Goal: Task Accomplishment & Management: Manage account settings

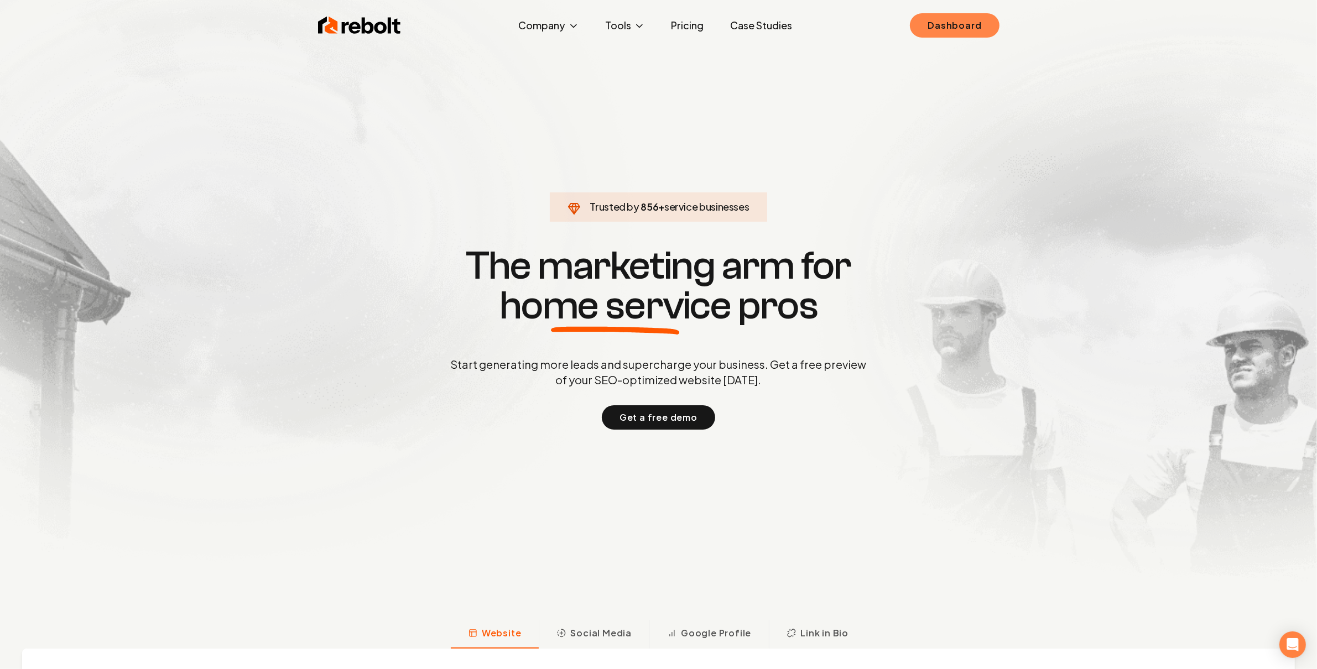
click at [949, 19] on link "Dashboard" at bounding box center [954, 25] width 89 height 24
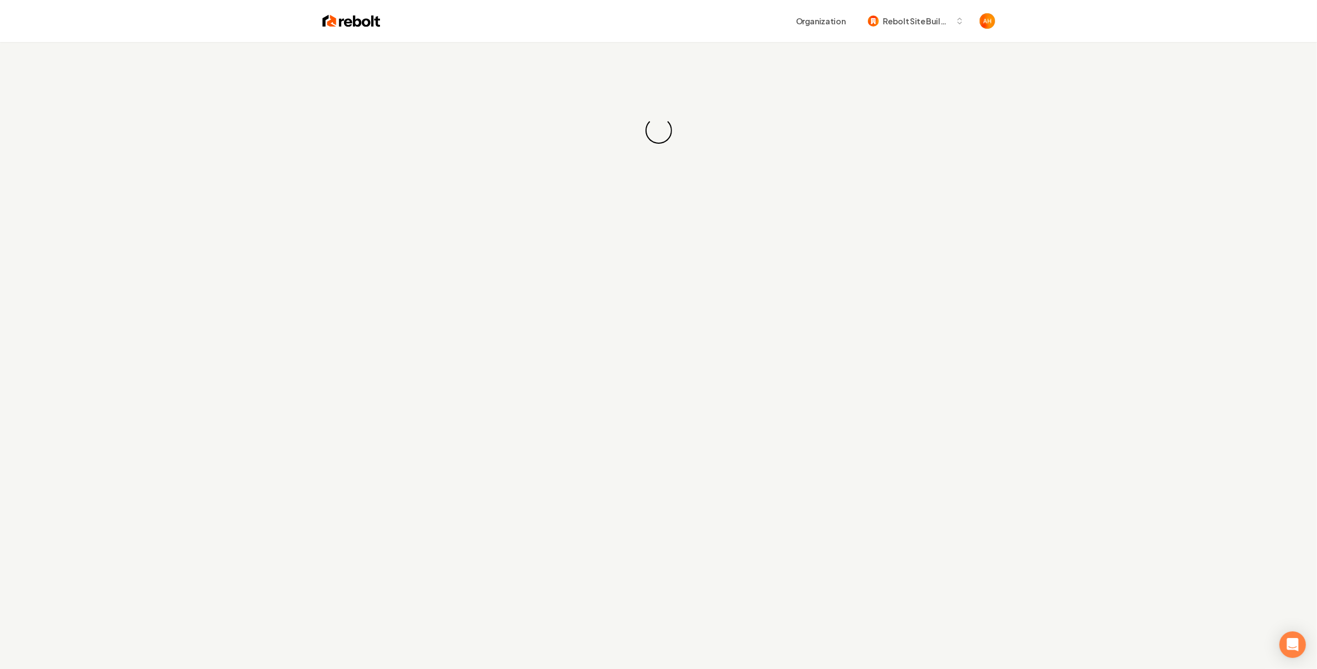
click at [559, 67] on div "Loading... Loading..." at bounding box center [658, 130] width 1317 height 177
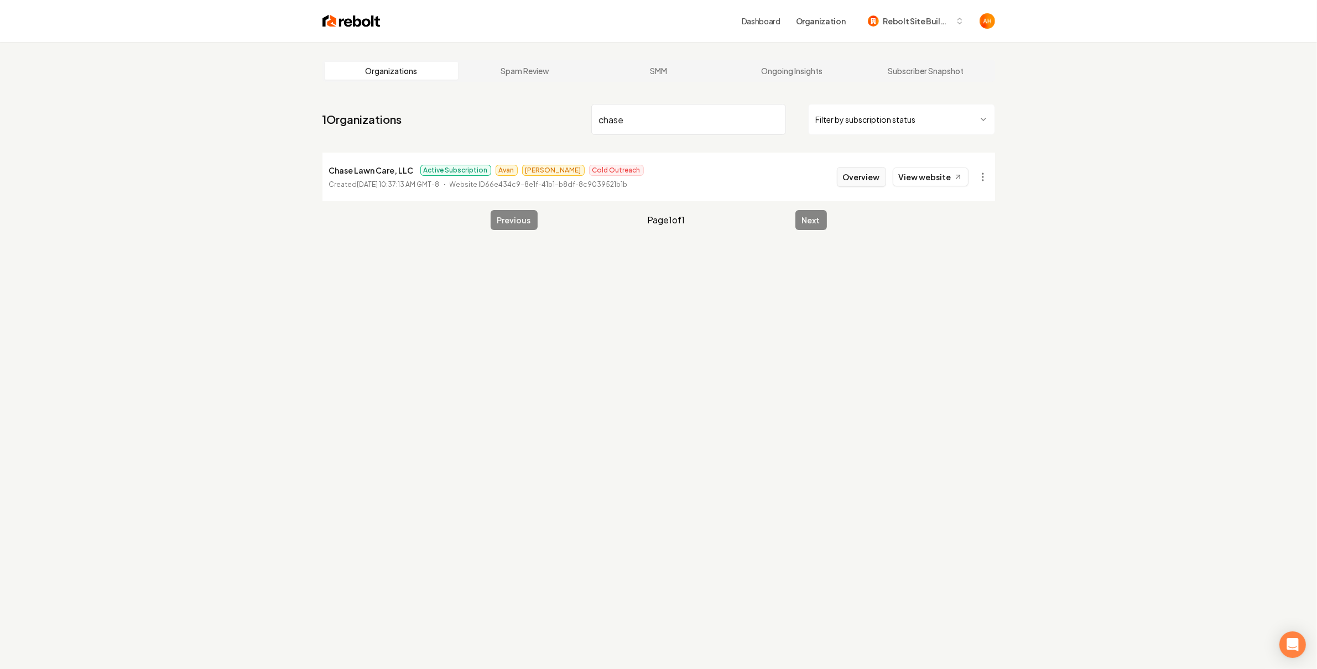
type input "chase"
click at [862, 181] on button "Overview" at bounding box center [861, 177] width 49 height 20
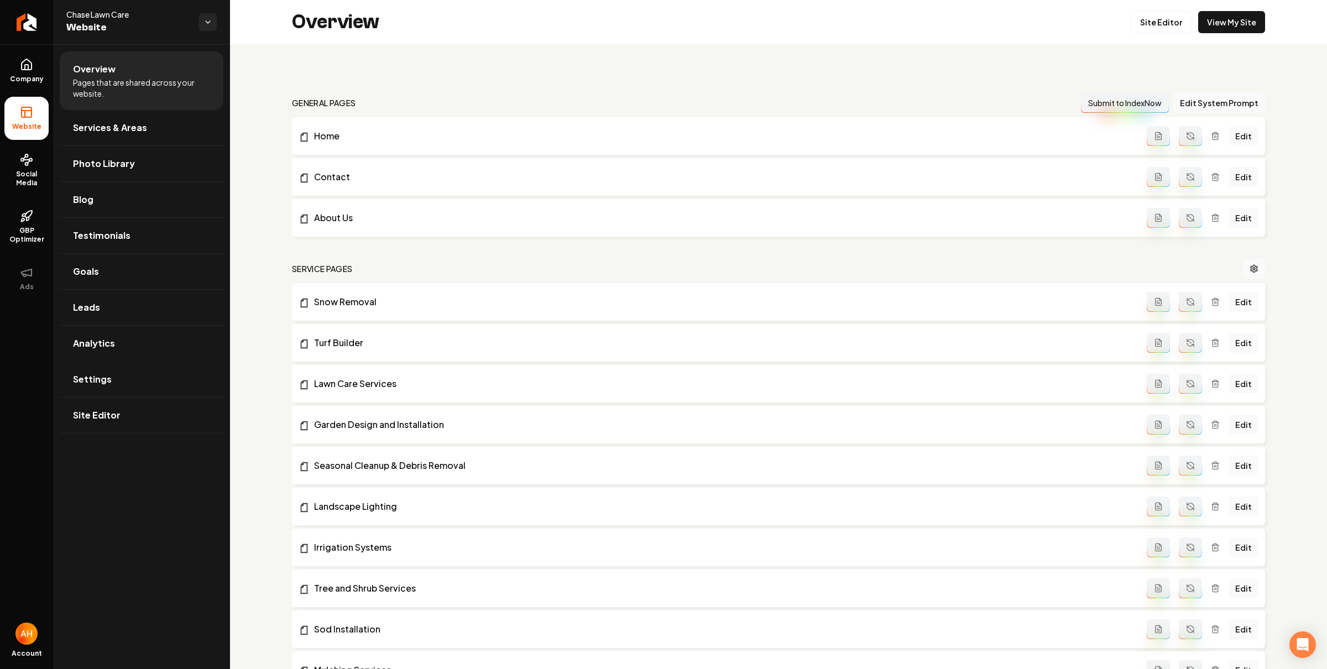
drag, startPoint x: 110, startPoint y: 390, endPoint x: 21, endPoint y: 387, distance: 89.1
click at [110, 390] on link "Settings" at bounding box center [142, 379] width 164 height 35
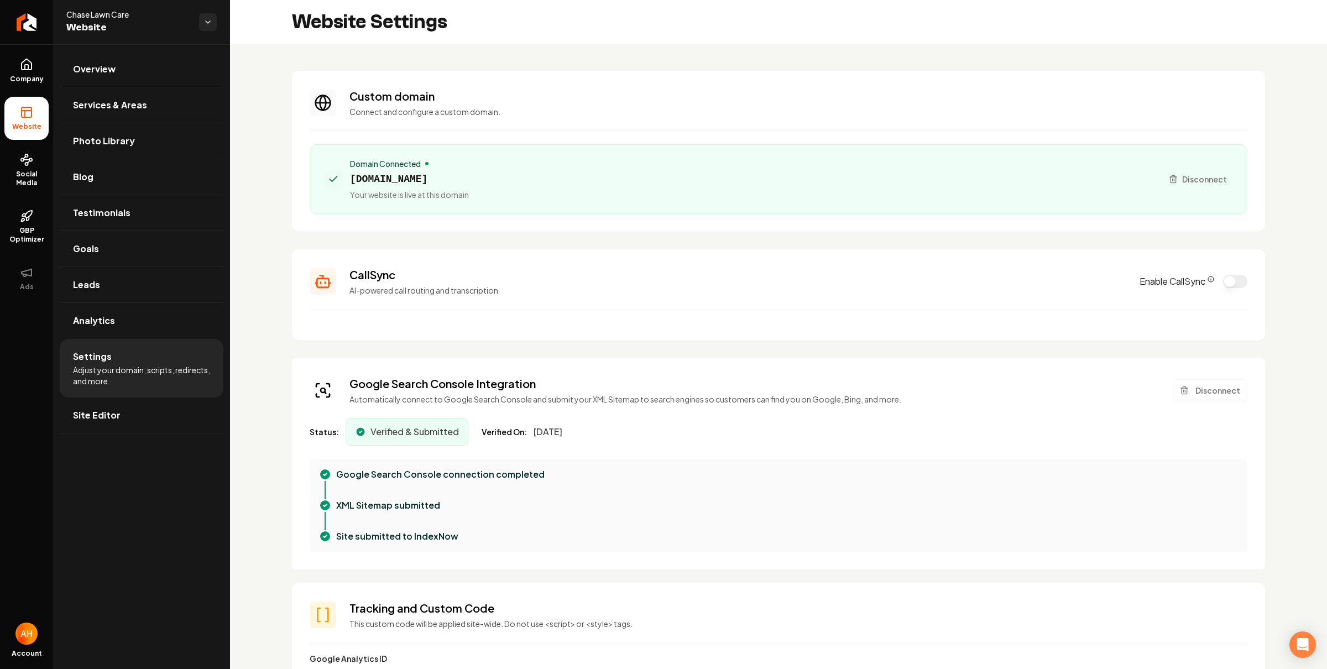
click at [1005, 33] on div "Website Settings" at bounding box center [778, 22] width 1097 height 44
click at [388, 33] on h2 "Website Settings" at bounding box center [369, 22] width 155 height 22
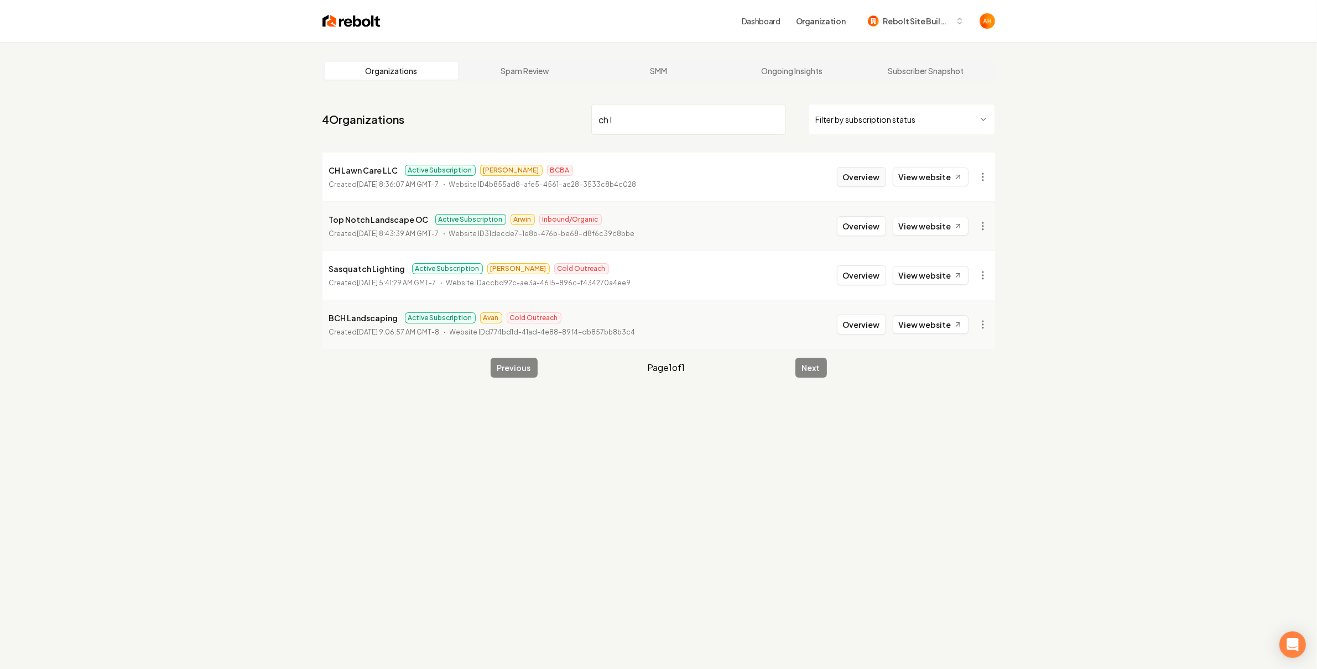
type input "ch l"
click at [875, 185] on button "Overview" at bounding box center [861, 177] width 49 height 20
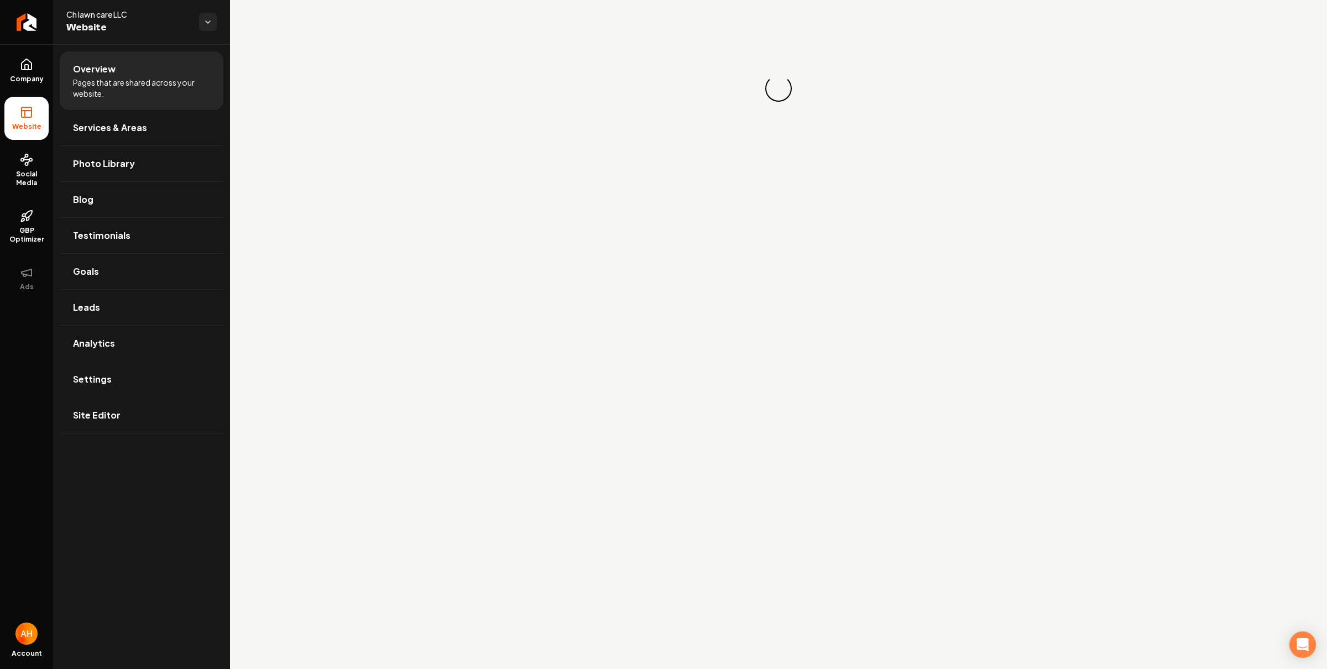
drag, startPoint x: 143, startPoint y: 395, endPoint x: 171, endPoint y: 341, distance: 61.3
click at [143, 394] on link "Settings" at bounding box center [142, 379] width 164 height 35
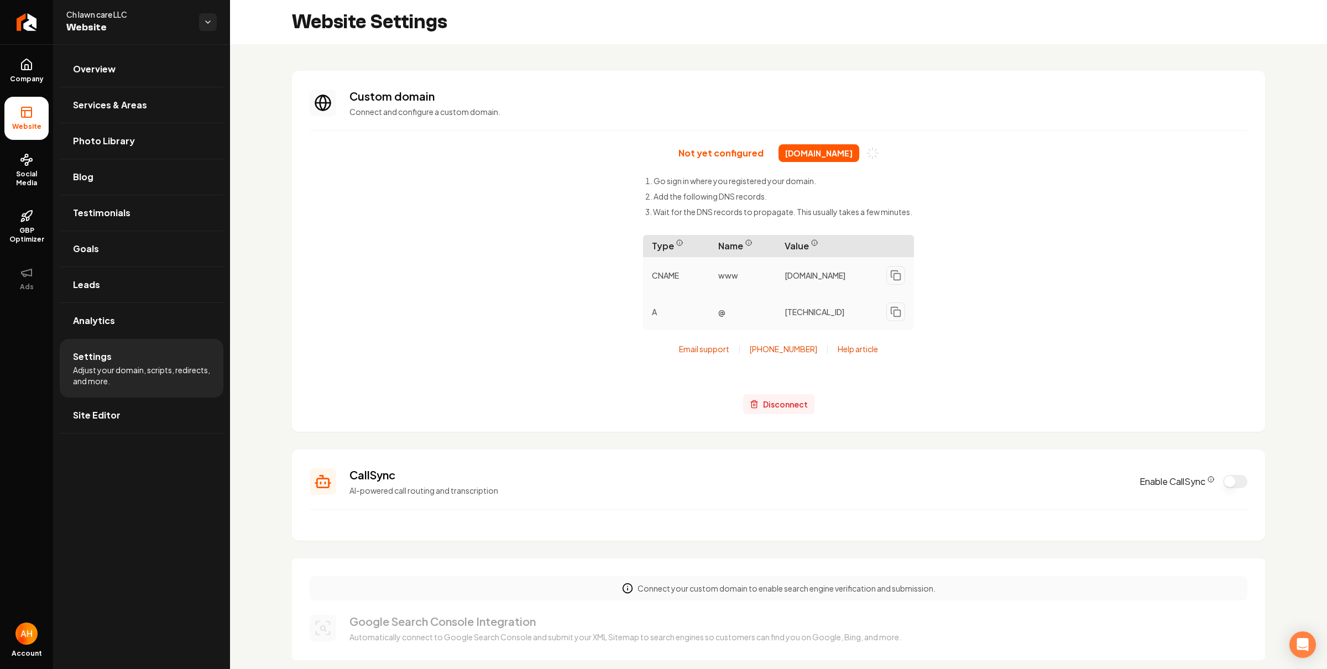
click at [798, 404] on span "Disconnect" at bounding box center [785, 405] width 45 height 12
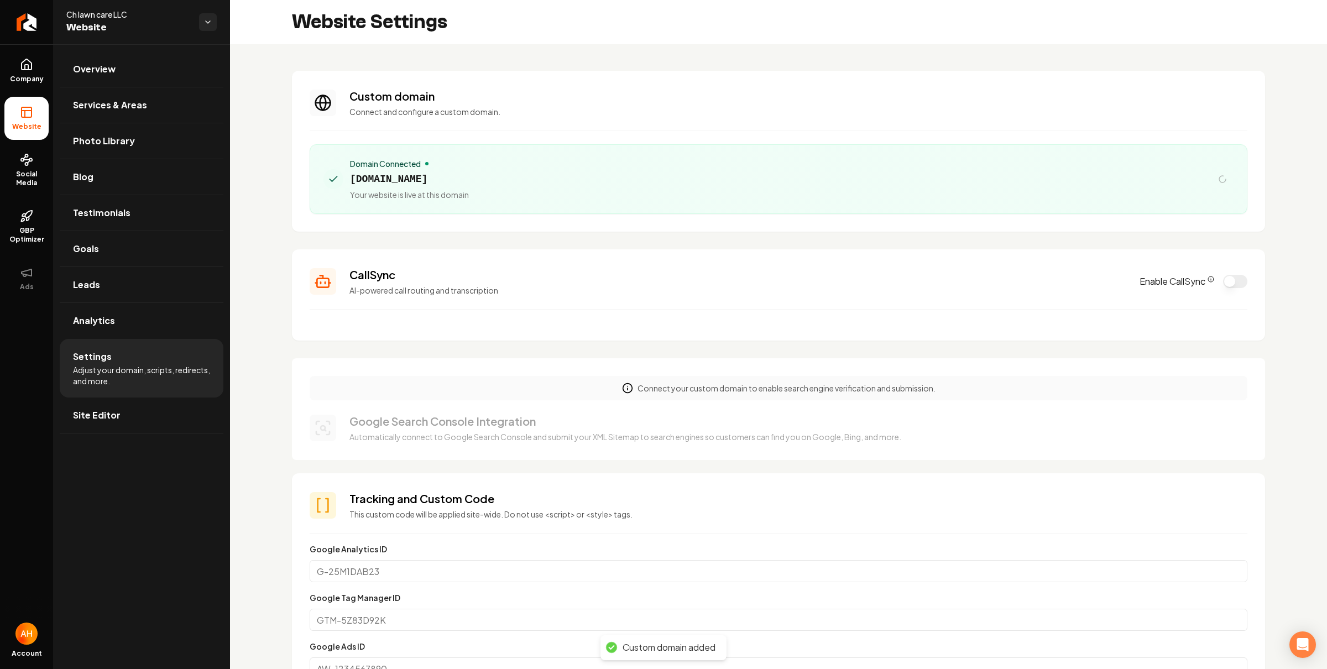
click at [422, 178] on main "Website Settings Custom domain Connect and configure a custom domain. Domain Co…" at bounding box center [778, 334] width 1097 height 669
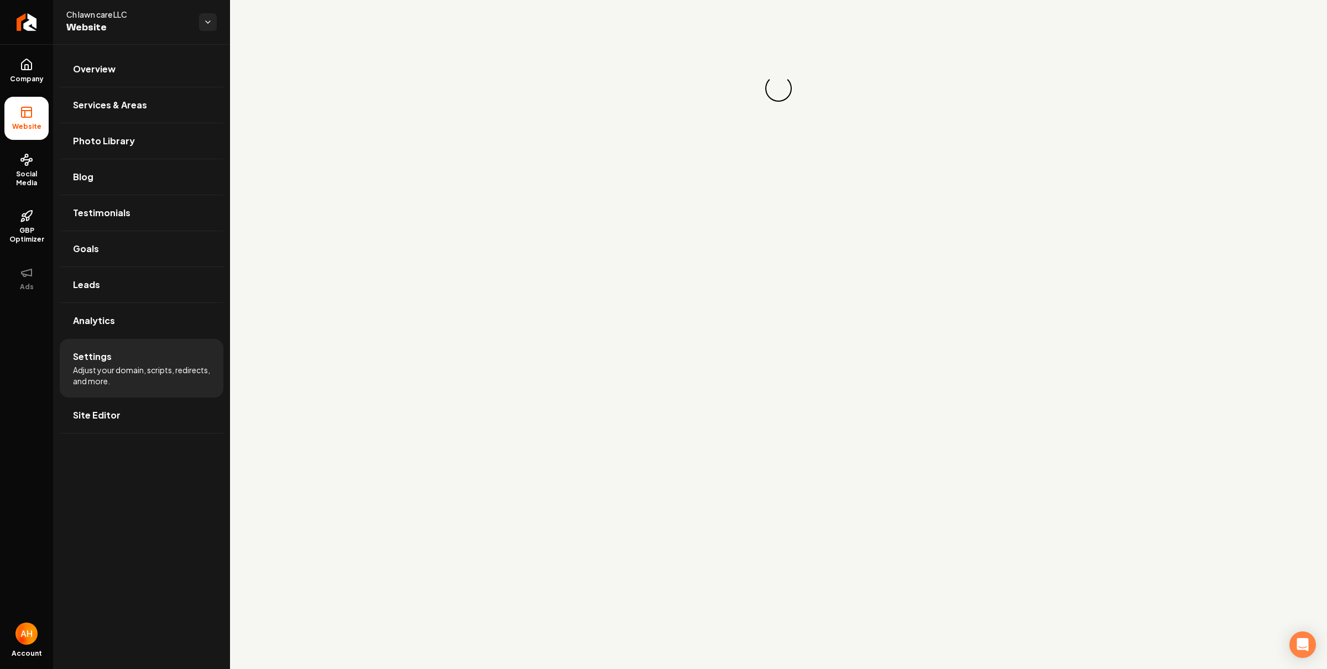
click at [422, 178] on main "Loading... Loading..." at bounding box center [778, 334] width 1097 height 669
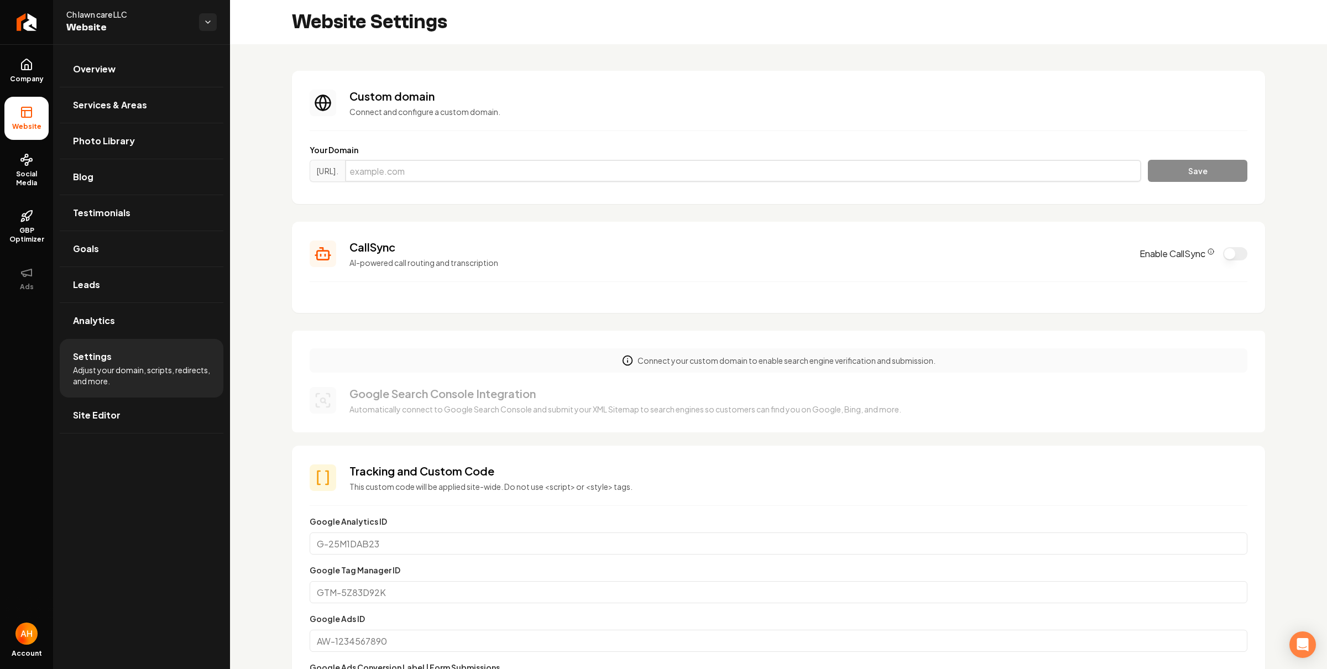
drag, startPoint x: 521, startPoint y: 175, endPoint x: 755, endPoint y: 175, distance: 234.5
click at [521, 174] on input "Main content area" at bounding box center [743, 171] width 796 height 22
paste input "chlawncarellc.com"
type input "chlawncarellc.com"
click at [1157, 170] on button "Save" at bounding box center [1198, 171] width 100 height 22
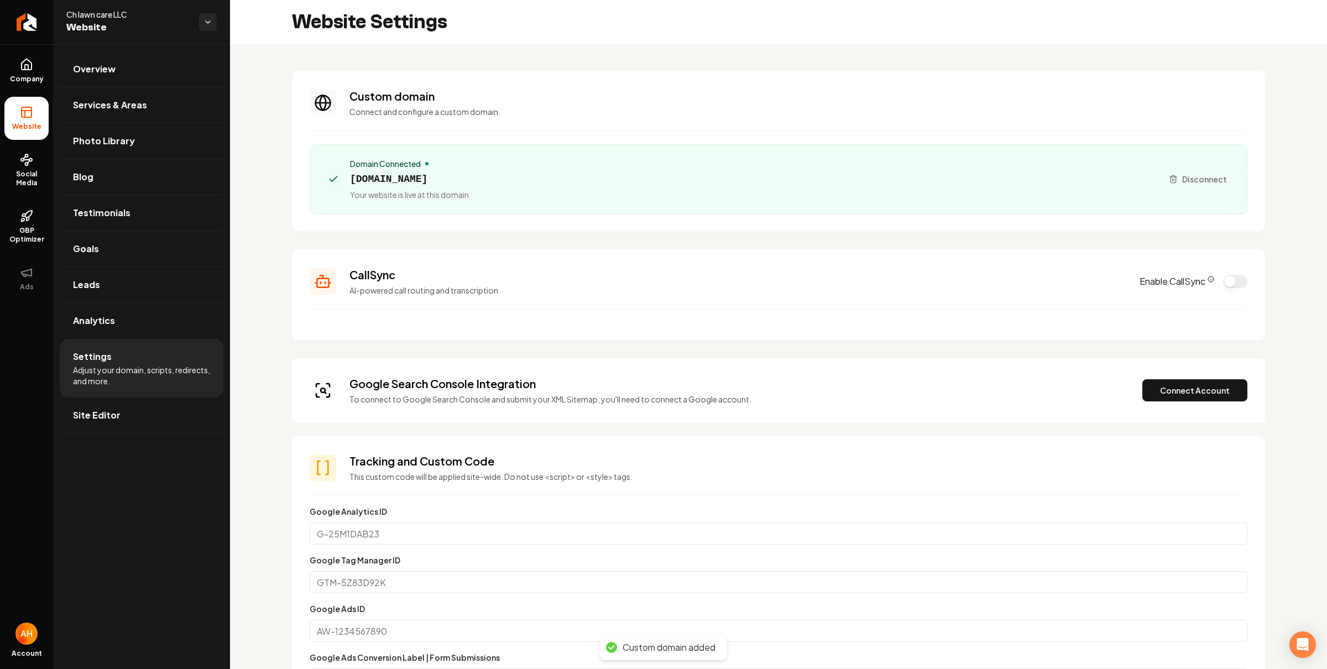
click at [863, 74] on section "Custom domain Connect and configure a custom domain. Domain Connected chlawncar…" at bounding box center [778, 151] width 973 height 161
click at [450, 179] on span "chlawncarellc.com" at bounding box center [409, 178] width 119 height 15
copy span "chlawncarellc.com"
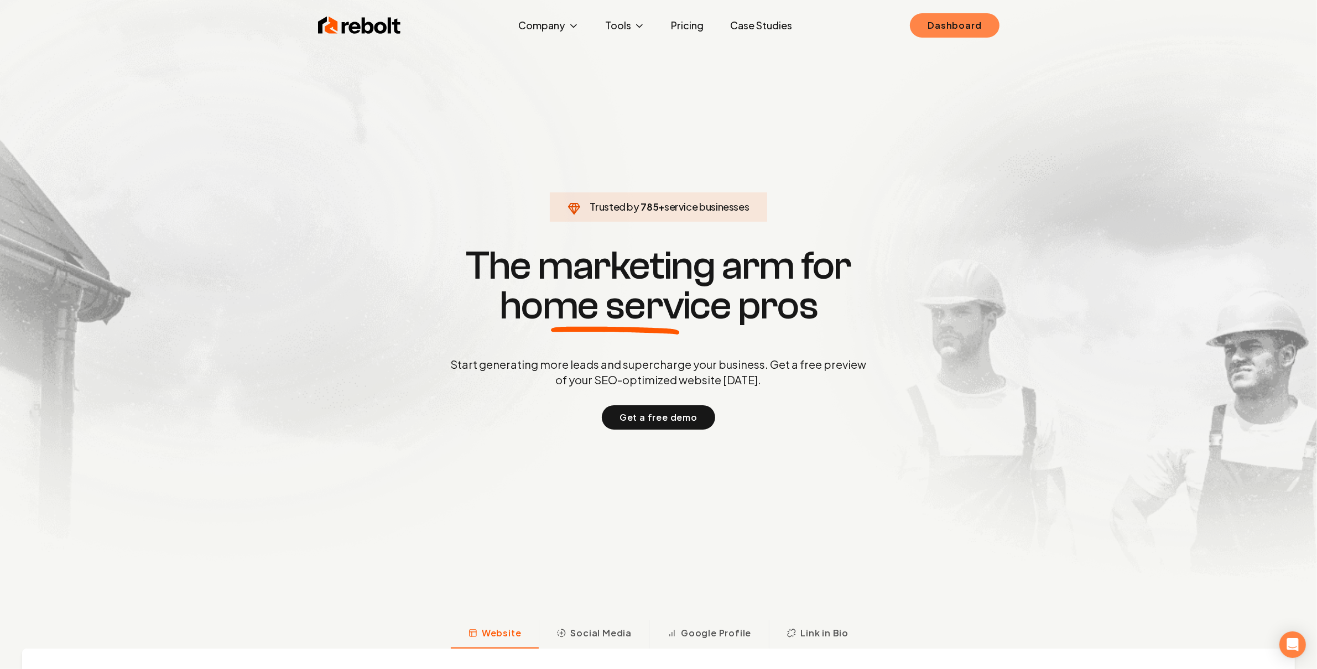
click at [952, 30] on link "Dashboard" at bounding box center [954, 25] width 89 height 24
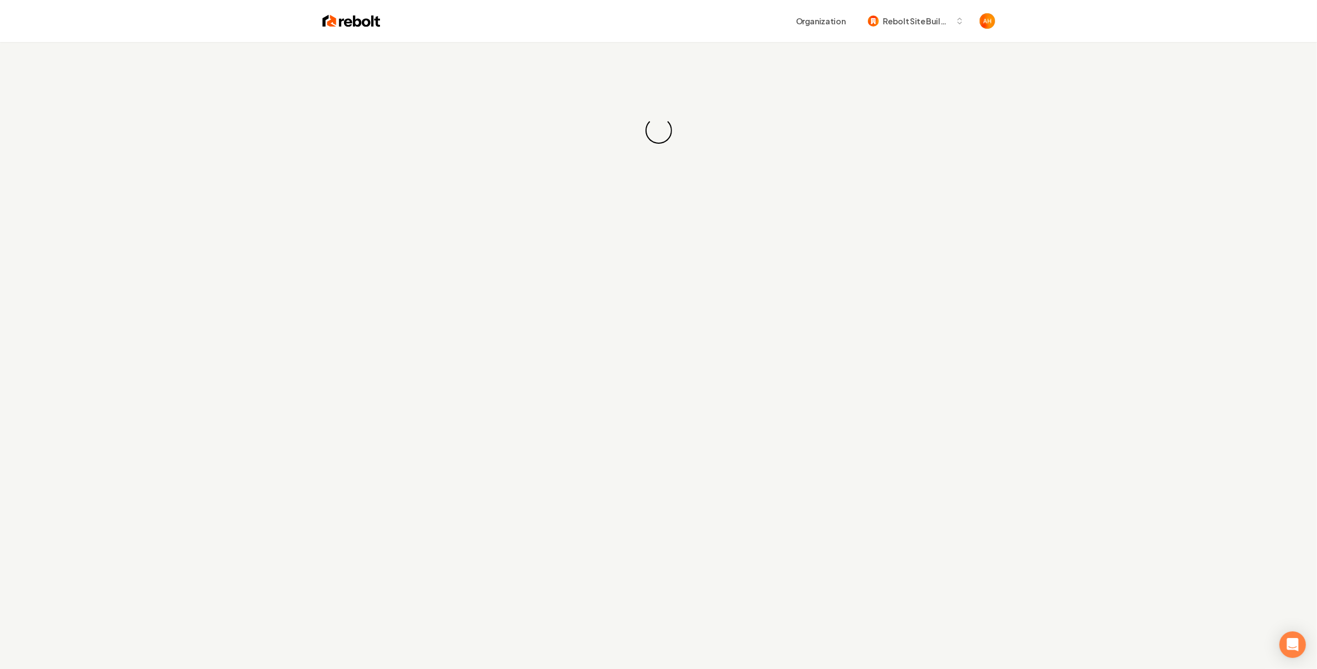
click at [570, 135] on div "Loading... Loading..." at bounding box center [658, 130] width 1317 height 177
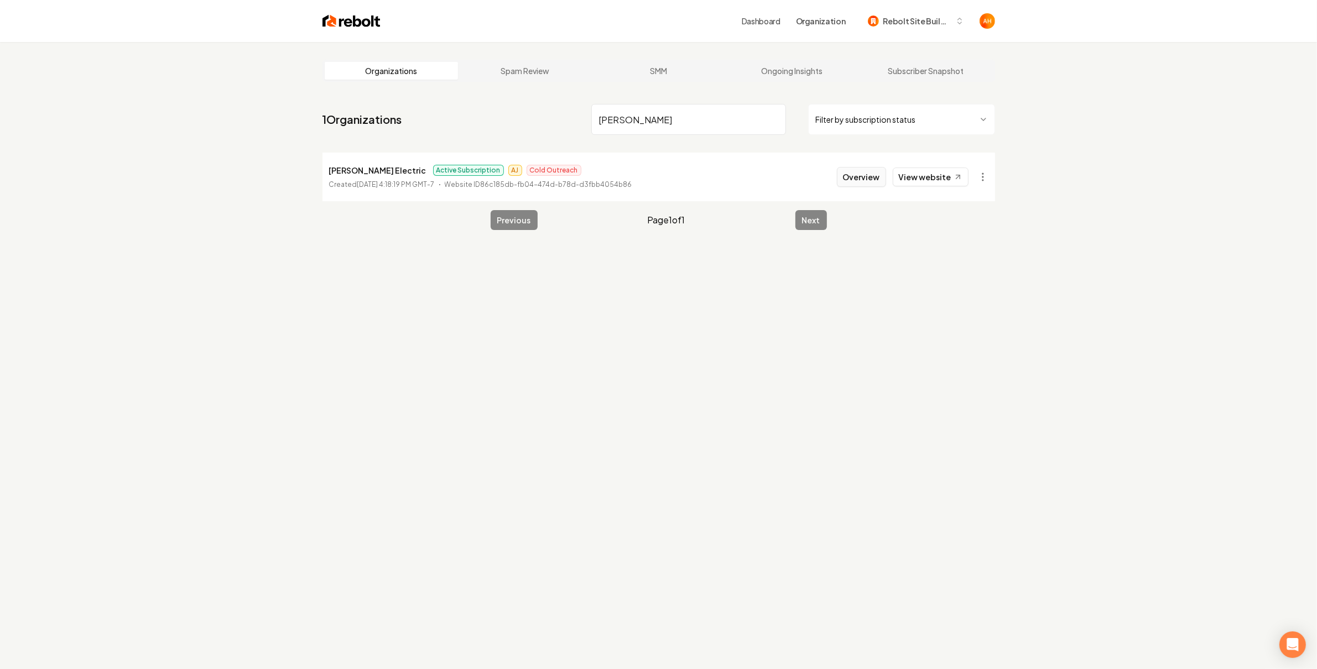
type input "[PERSON_NAME]"
click at [868, 176] on button "Overview" at bounding box center [861, 177] width 49 height 20
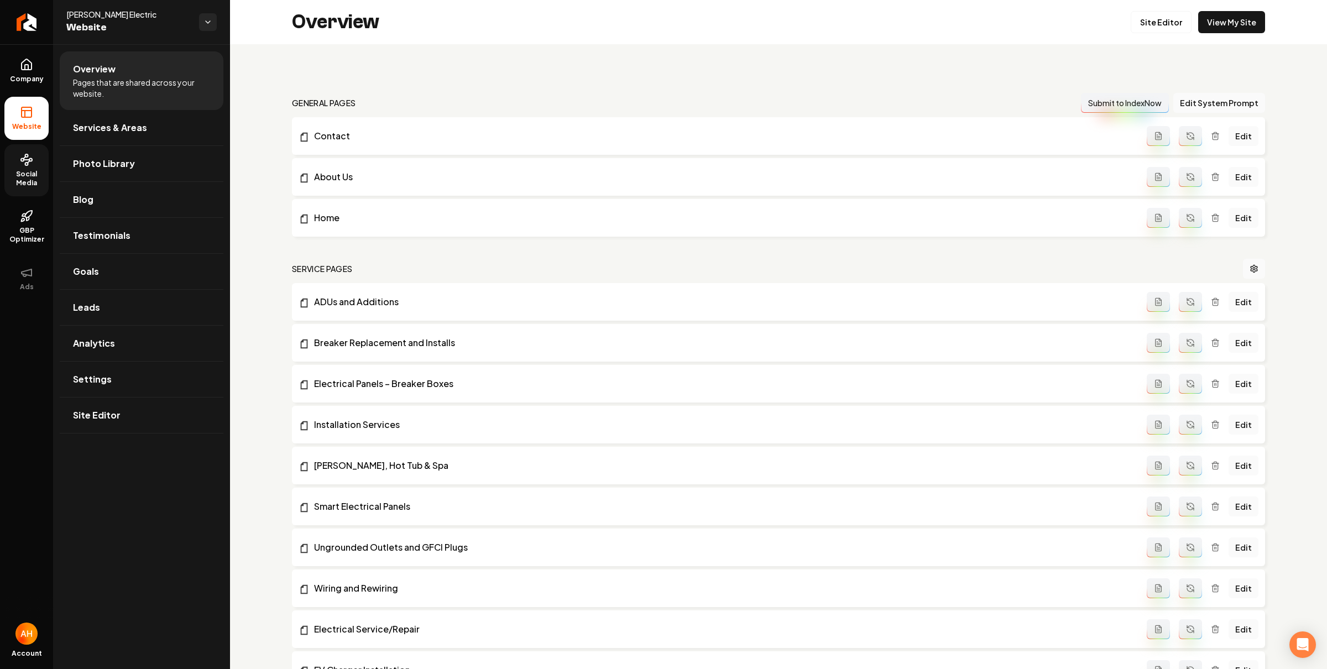
click at [34, 175] on span "Social Media" at bounding box center [26, 179] width 44 height 18
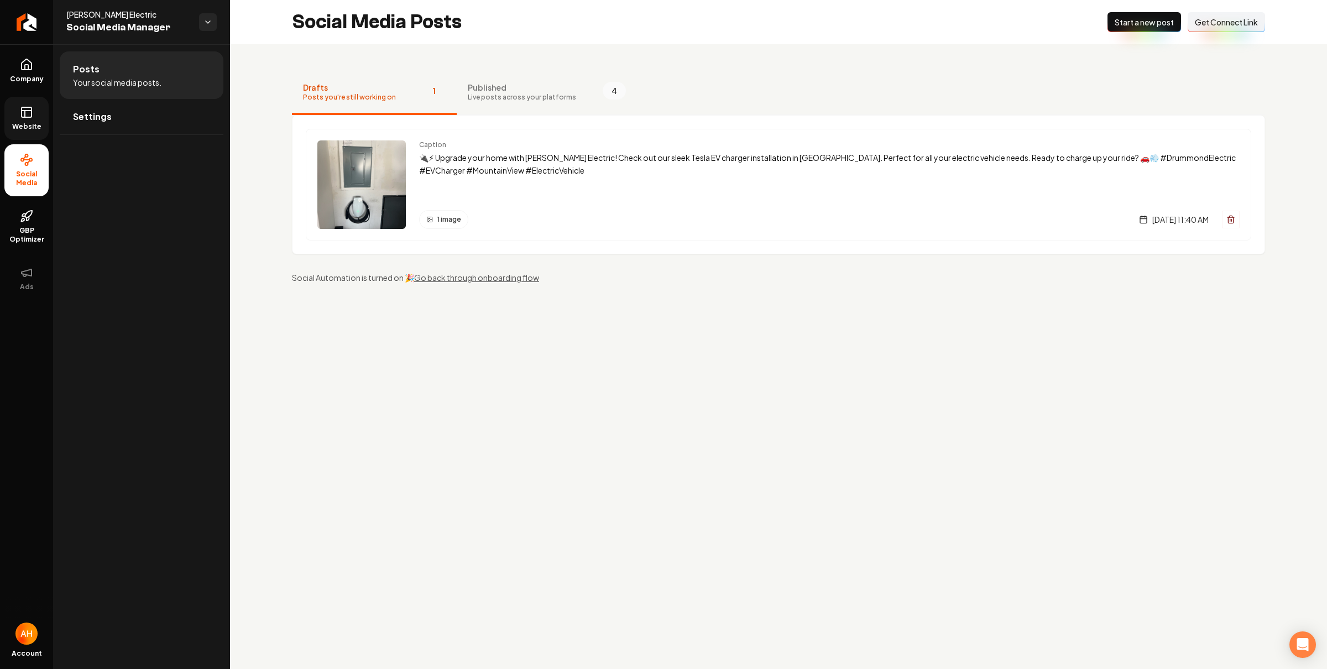
click at [29, 111] on icon at bounding box center [26, 112] width 13 height 13
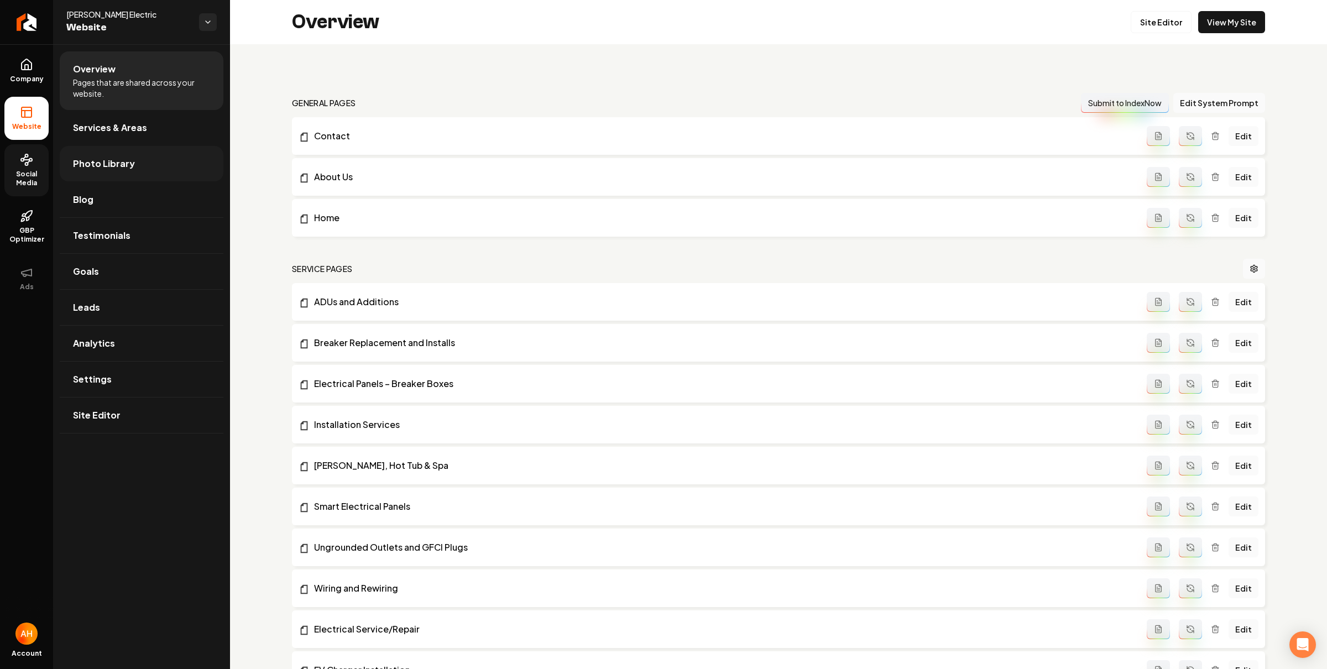
click at [179, 151] on link "Photo Library" at bounding box center [142, 163] width 164 height 35
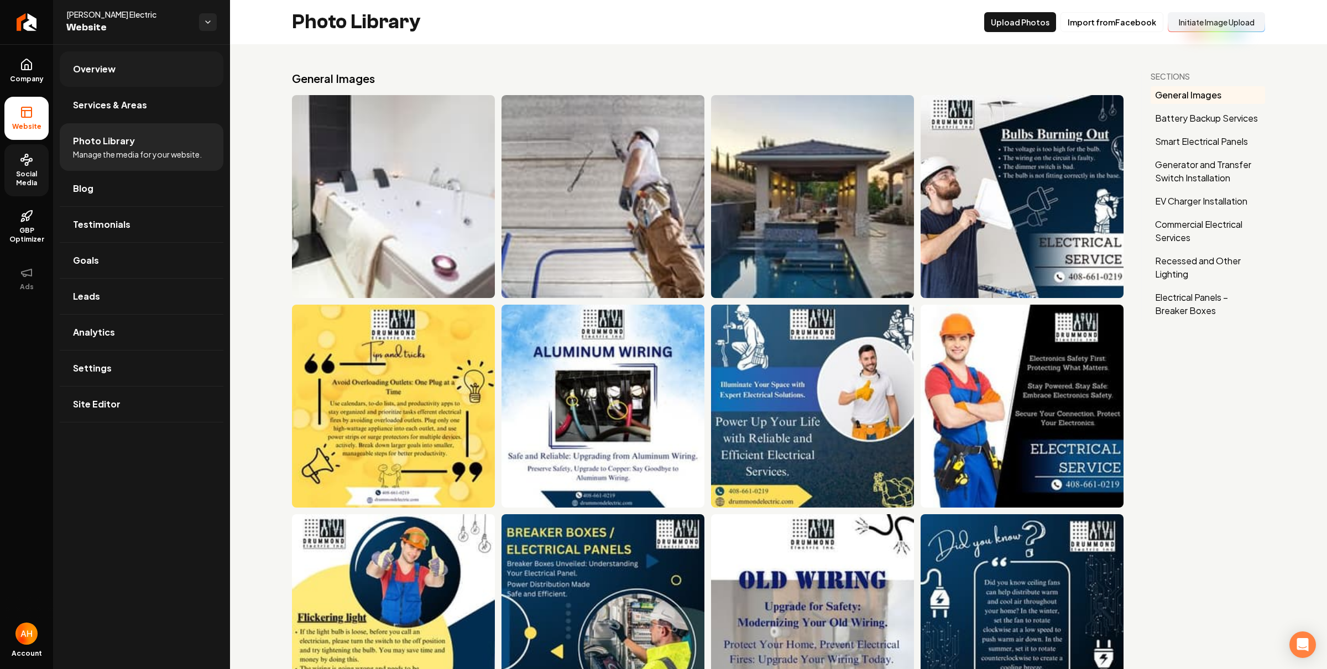
click at [171, 71] on link "Overview" at bounding box center [142, 68] width 164 height 35
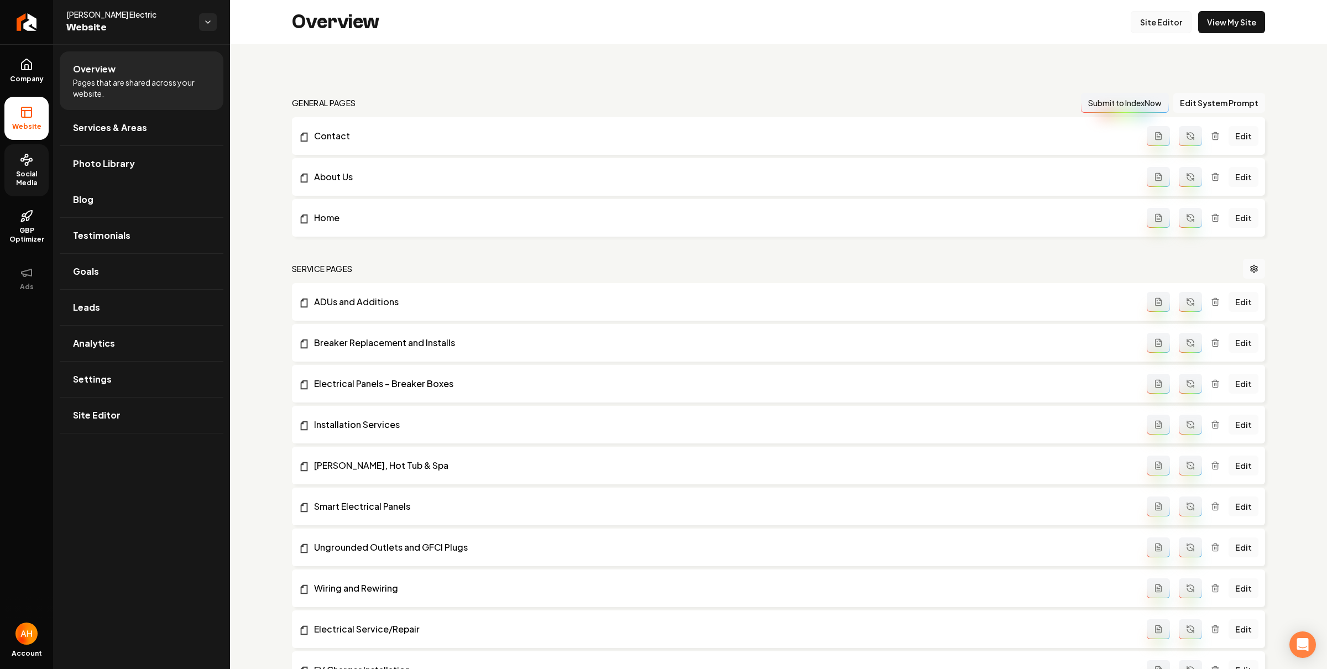
click at [1135, 18] on link "Site Editor" at bounding box center [1161, 22] width 61 height 22
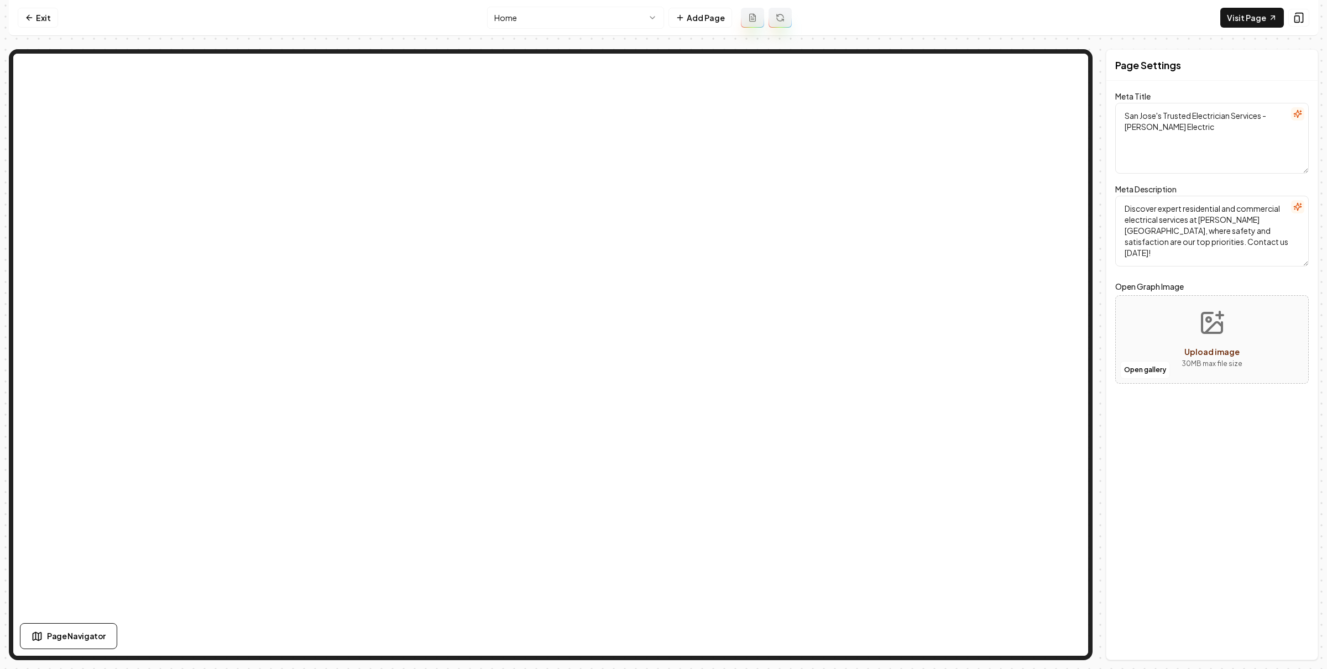
click at [542, 21] on html "Computer Required This feature is only available on a computer. Please switch t…" at bounding box center [663, 334] width 1327 height 669
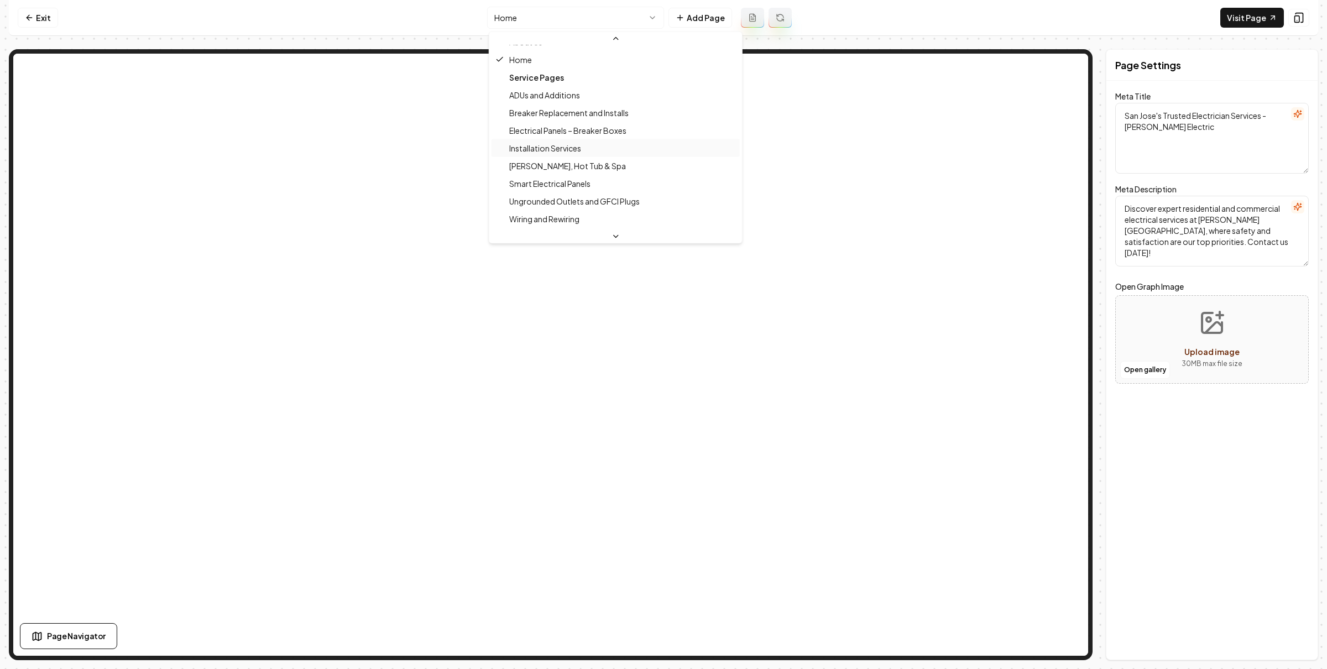
scroll to position [97, 0]
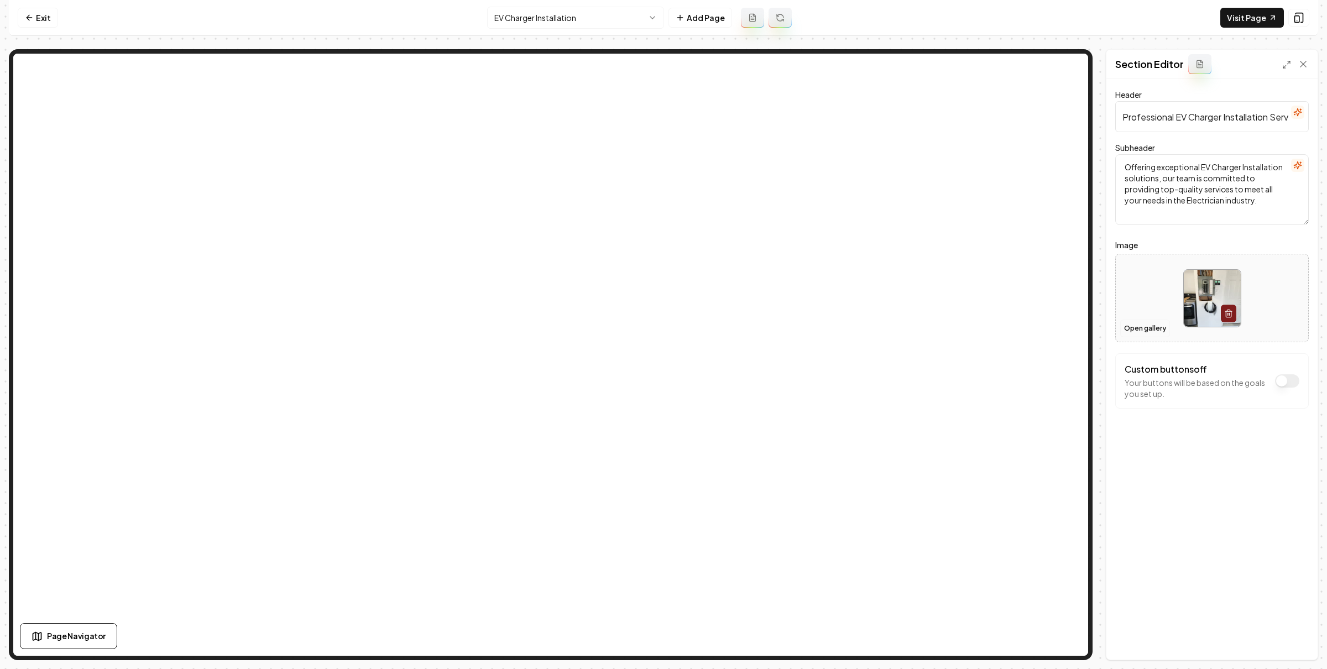
click at [1140, 324] on button "Open gallery" at bounding box center [1145, 329] width 50 height 18
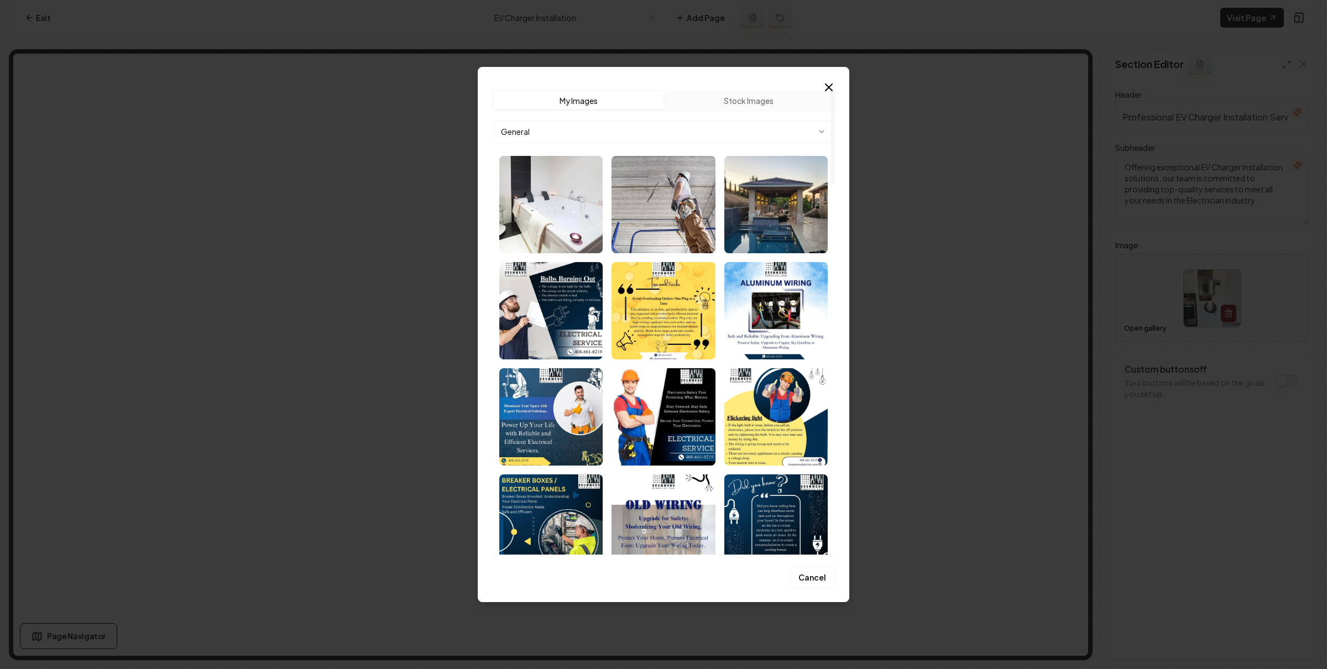
click at [692, 129] on body "Computer Required This feature is only available on a computer. Please switch t…" at bounding box center [663, 334] width 1327 height 669
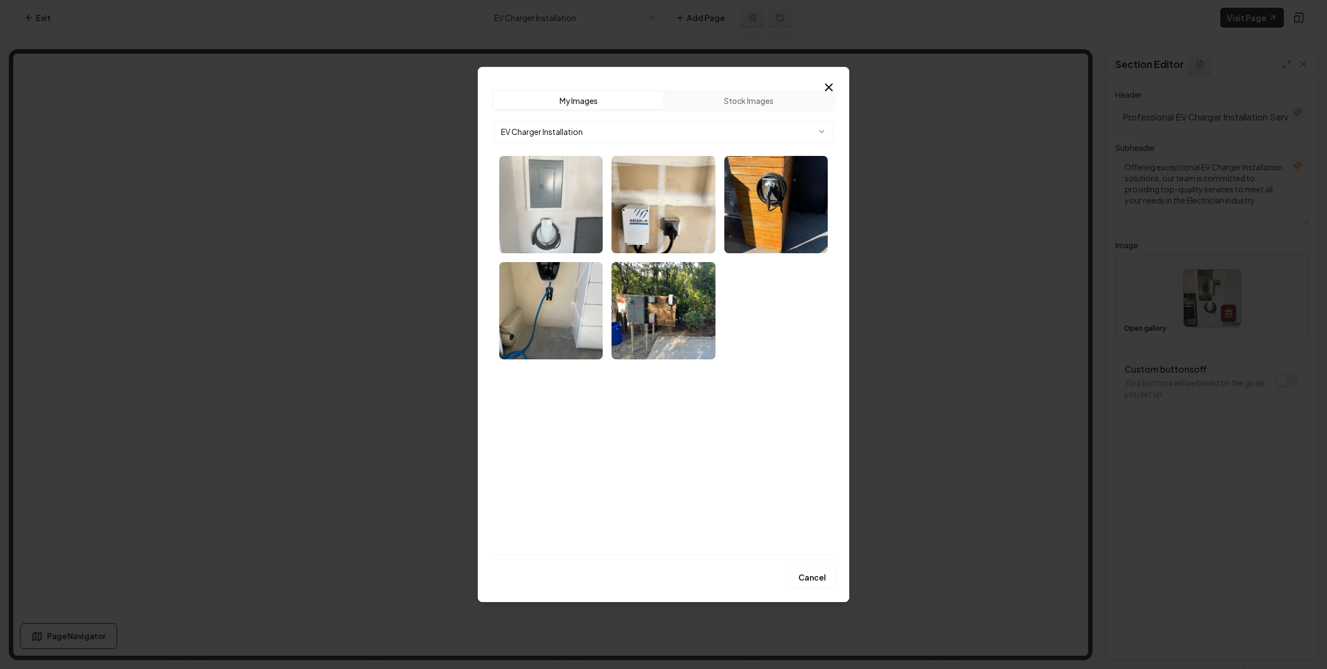
click at [535, 217] on img "Select image image_68bef2bb5c7cd75eb8ee6a69.webp" at bounding box center [550, 204] width 103 height 97
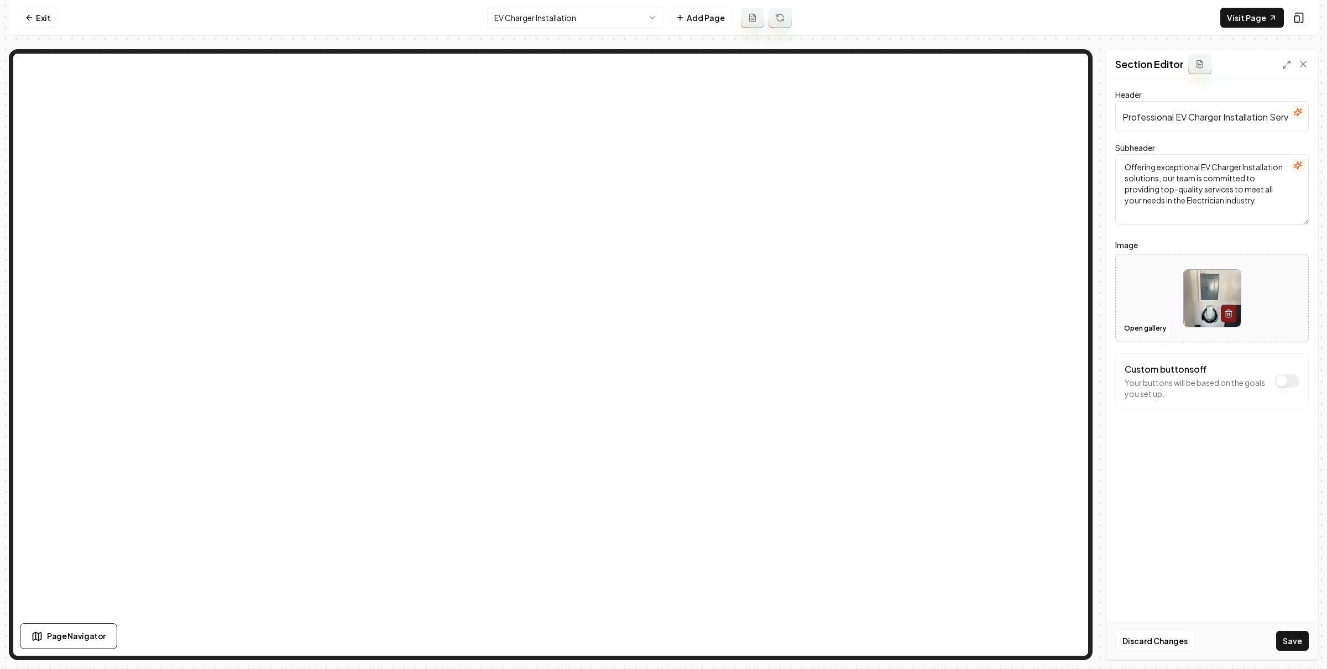
drag, startPoint x: 1302, startPoint y: 637, endPoint x: 1288, endPoint y: 622, distance: 20.4
click at [1300, 643] on button "Save" at bounding box center [1292, 641] width 33 height 20
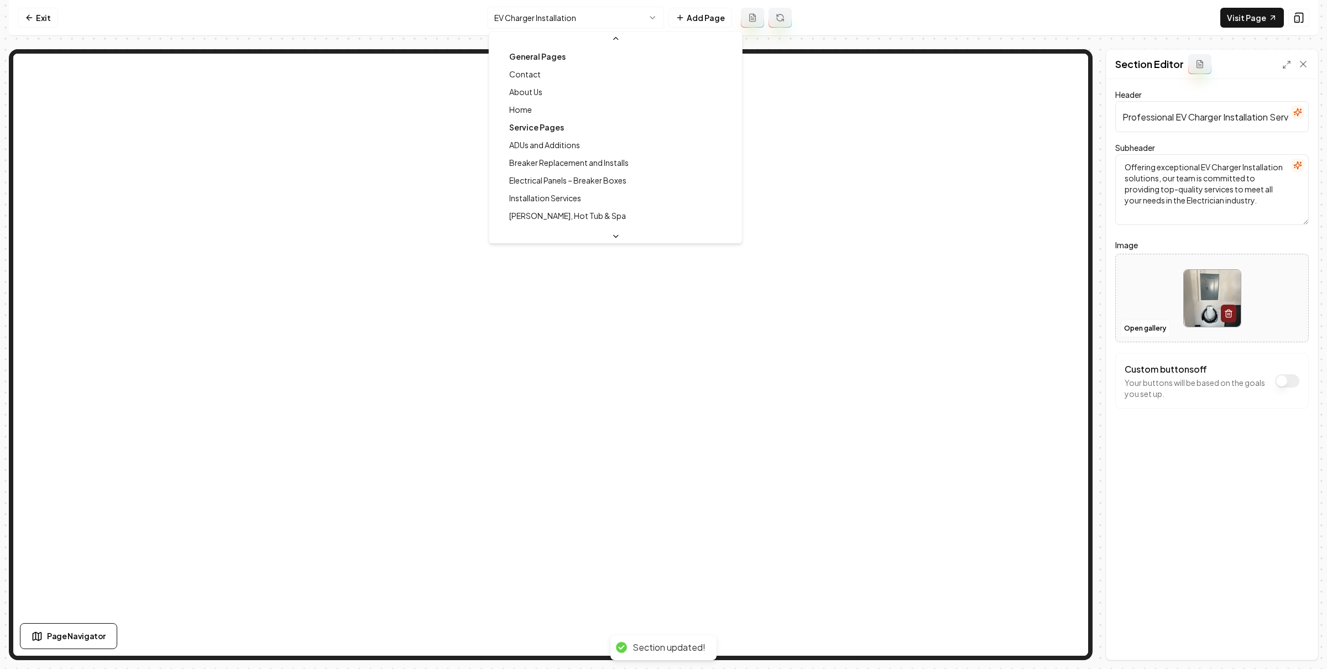
click at [603, 17] on html "Computer Required This feature is only available on a computer. Please switch t…" at bounding box center [663, 334] width 1327 height 669
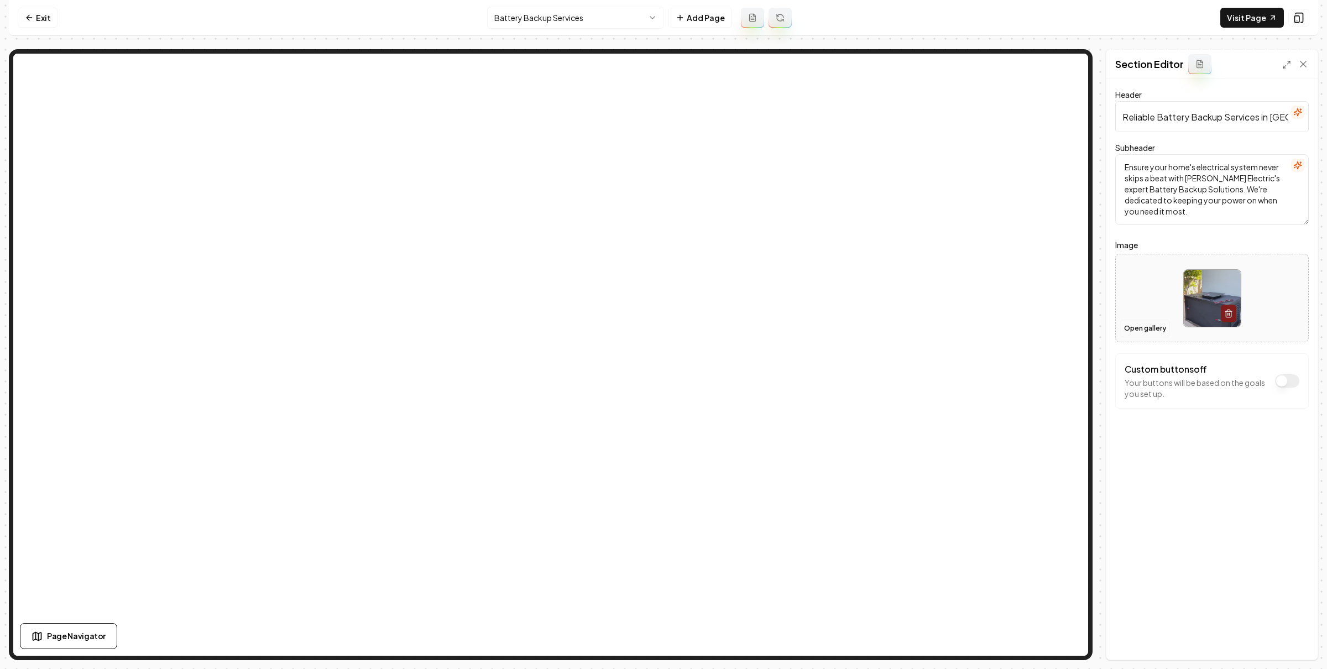
click at [1139, 327] on button "Open gallery" at bounding box center [1145, 329] width 50 height 18
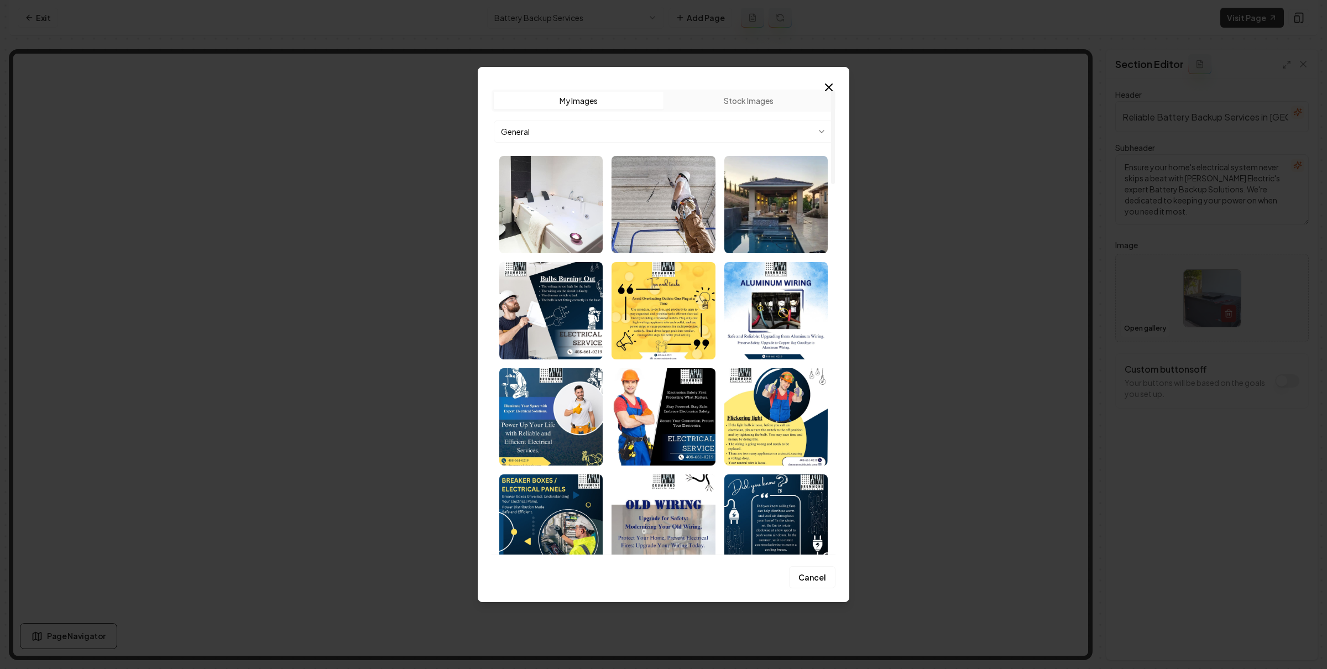
click at [622, 132] on body "Computer Required This feature is only available on a computer. Please switch t…" at bounding box center [663, 334] width 1327 height 669
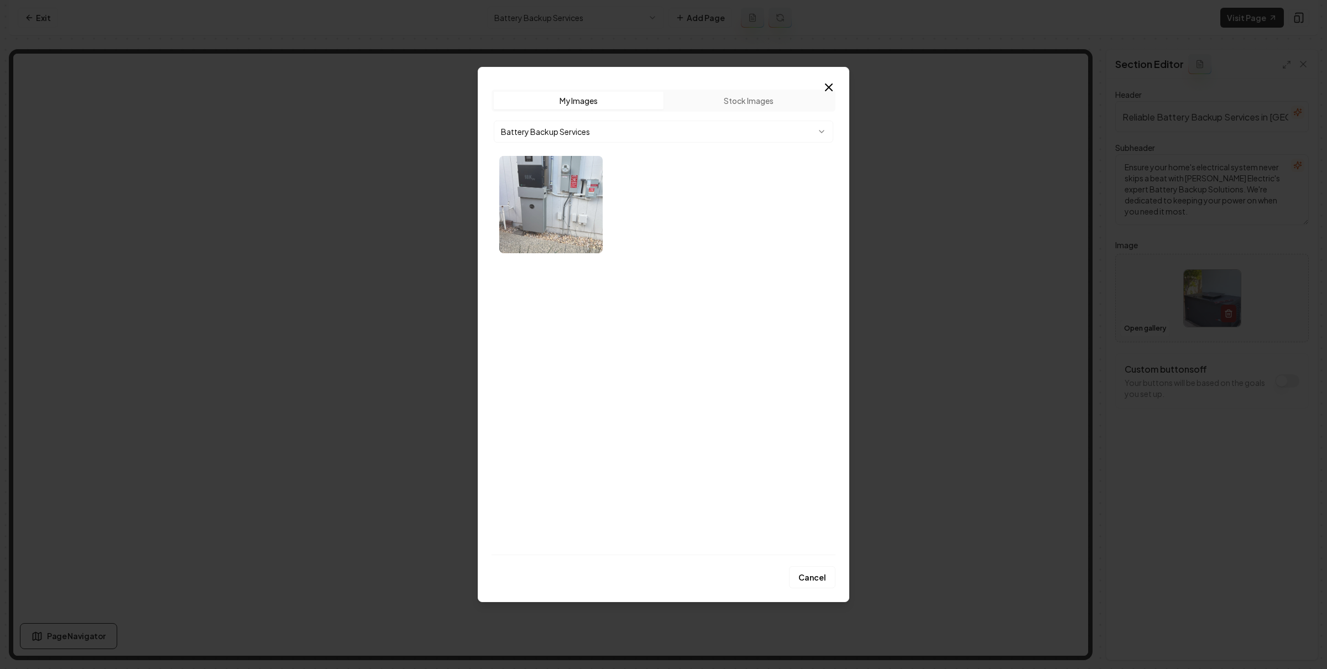
click at [563, 214] on img "Select image image_68bef4375c7cd75eb8f7185b.webp" at bounding box center [550, 204] width 103 height 97
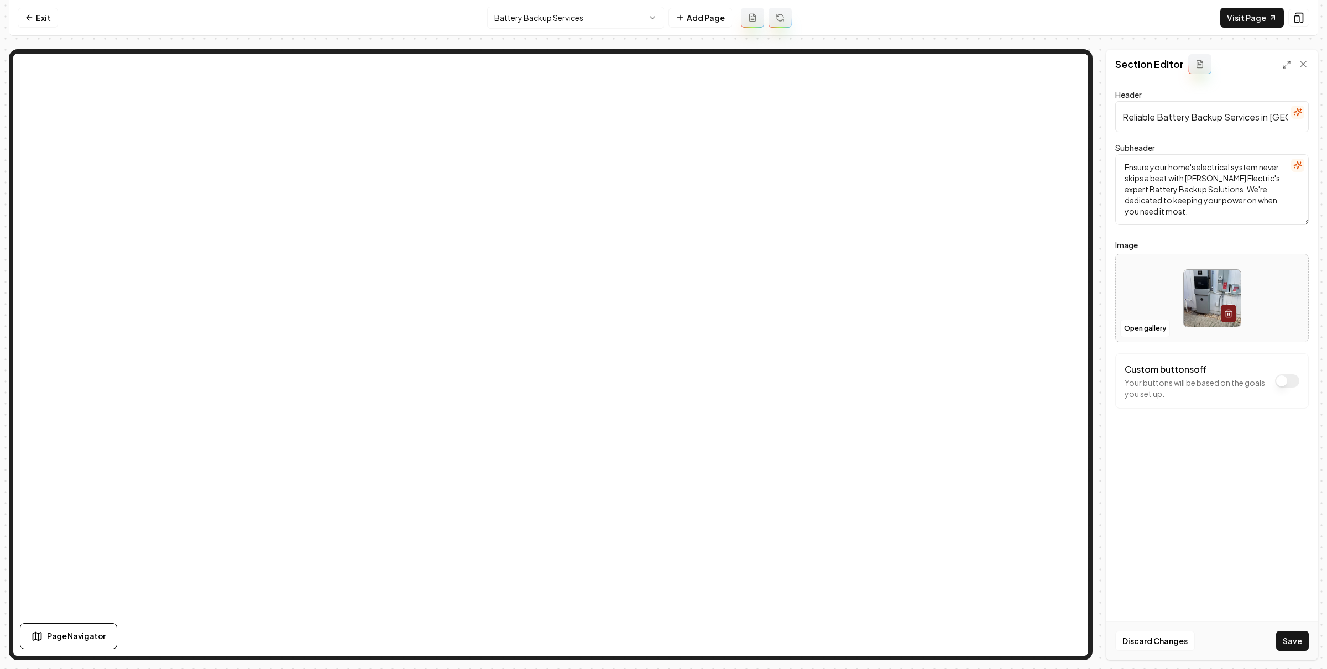
click at [1302, 638] on button "Save" at bounding box center [1292, 641] width 33 height 20
click at [526, 8] on html "Computer Required This feature is only available on a computer. Please switch t…" at bounding box center [663, 334] width 1327 height 669
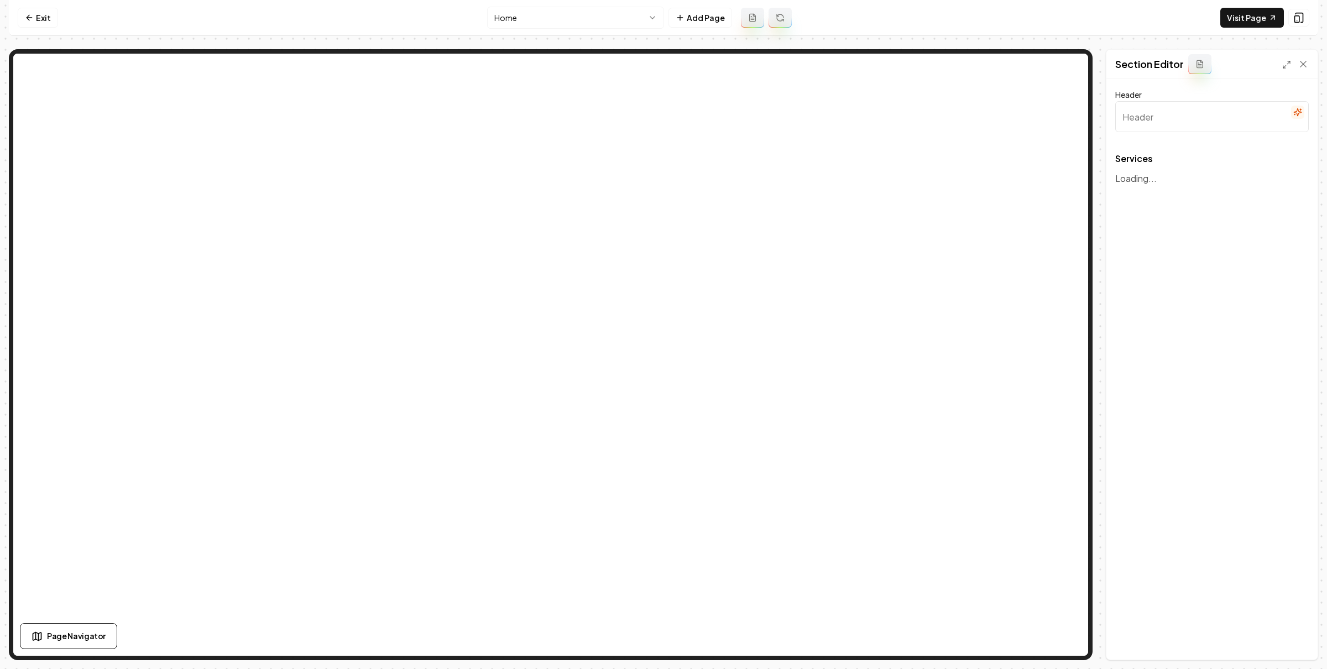
type input "Comprehensive Electrical Solutions"
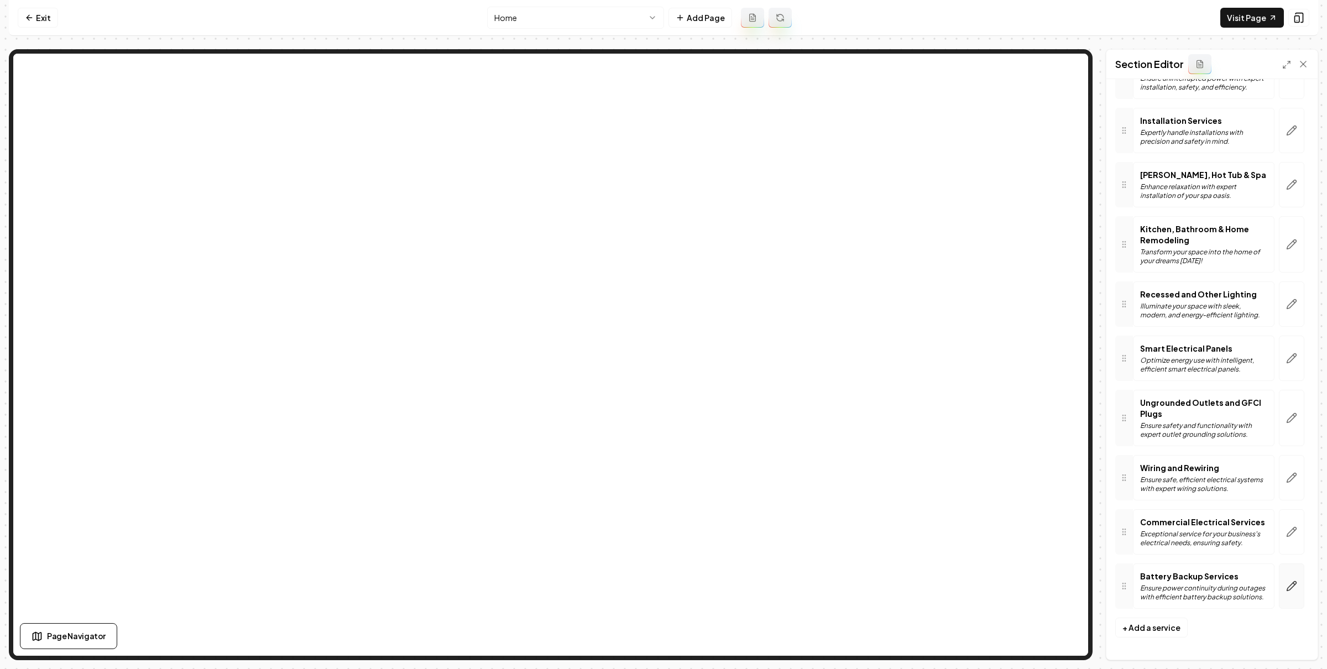
click at [1284, 594] on button "button" at bounding box center [1291, 585] width 25 height 45
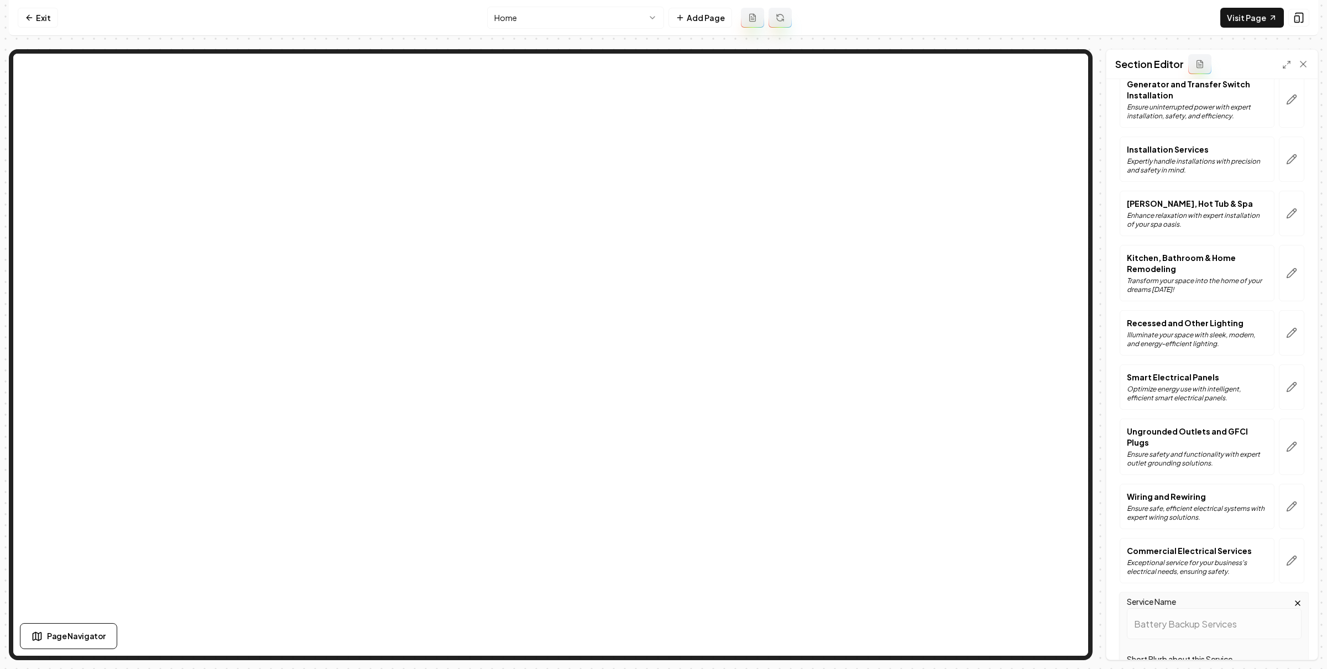
scroll to position [612, 0]
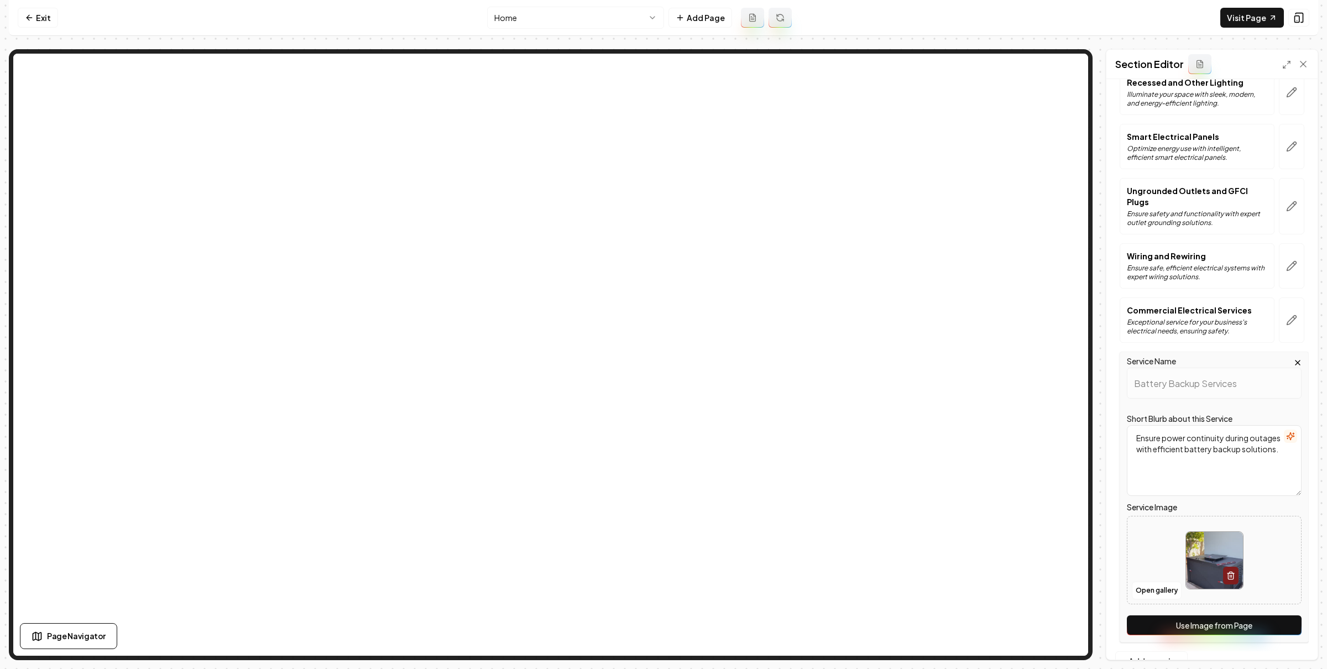
click at [1208, 625] on button "Use Image from Page" at bounding box center [1214, 625] width 175 height 20
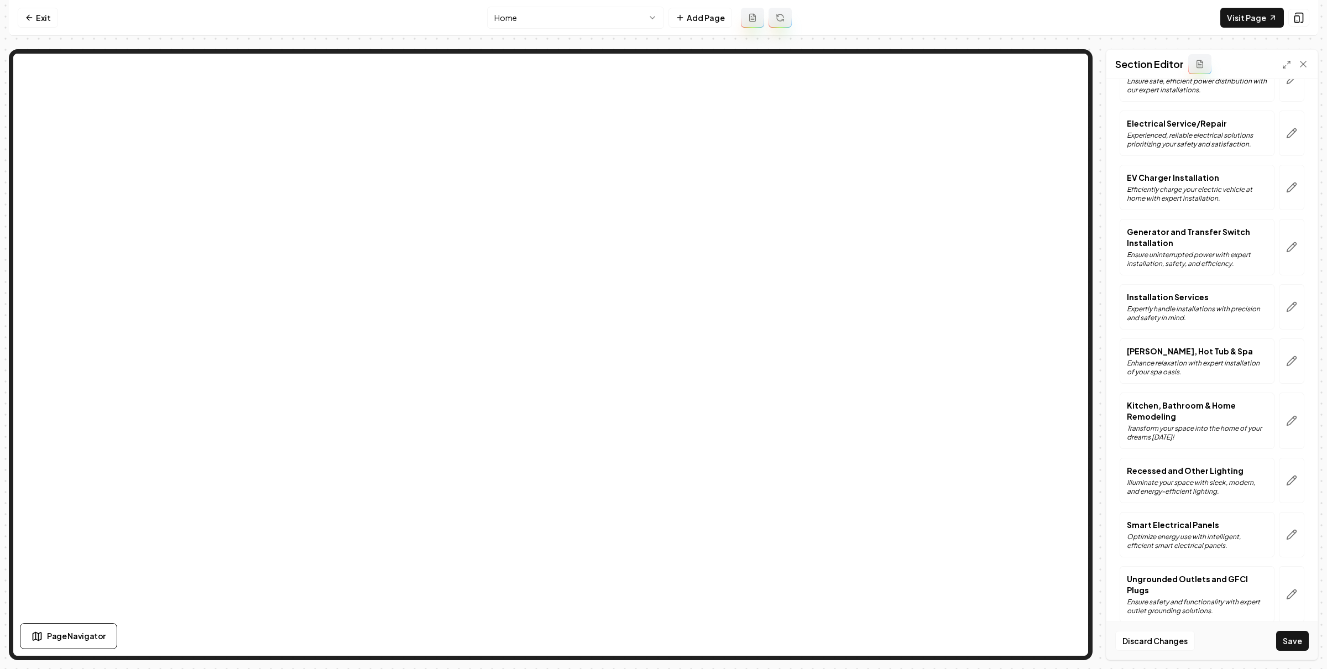
scroll to position [190, 0]
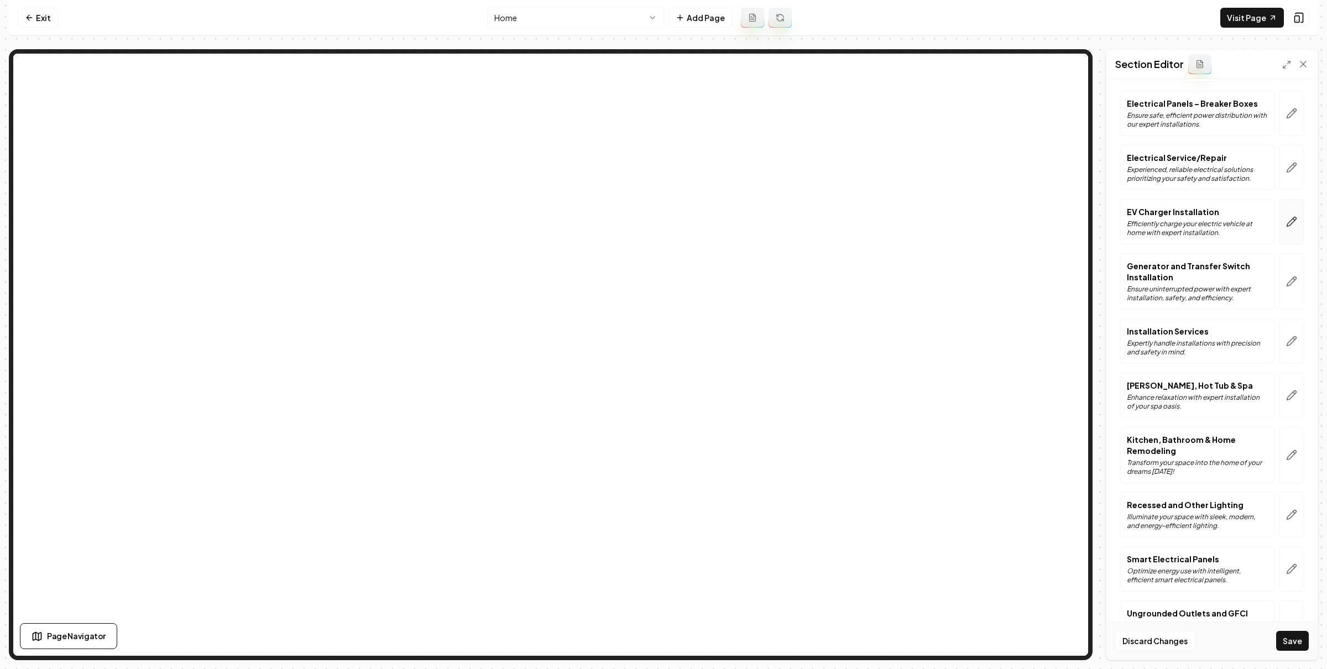
click at [1286, 227] on icon "button" at bounding box center [1291, 221] width 11 height 11
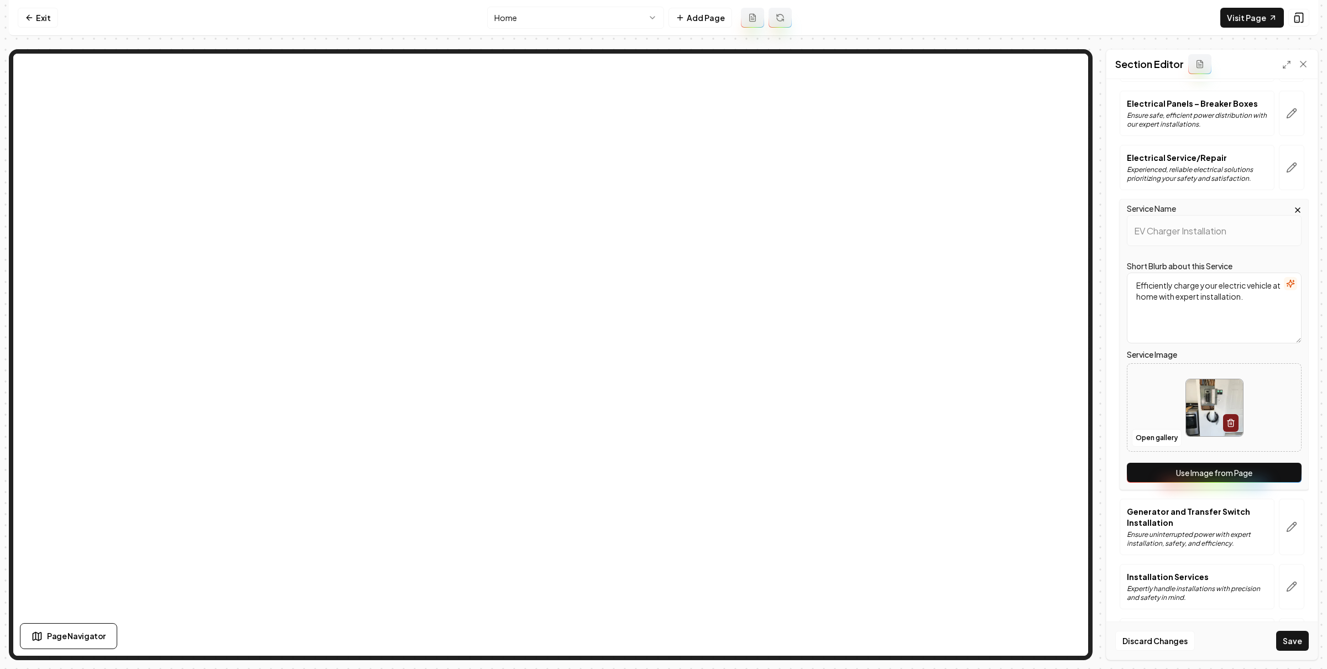
click at [1220, 476] on button "Use Image from Page" at bounding box center [1214, 473] width 175 height 20
drag, startPoint x: 1298, startPoint y: 644, endPoint x: 1162, endPoint y: 566, distance: 156.3
click at [1297, 643] on button "Save" at bounding box center [1292, 641] width 33 height 20
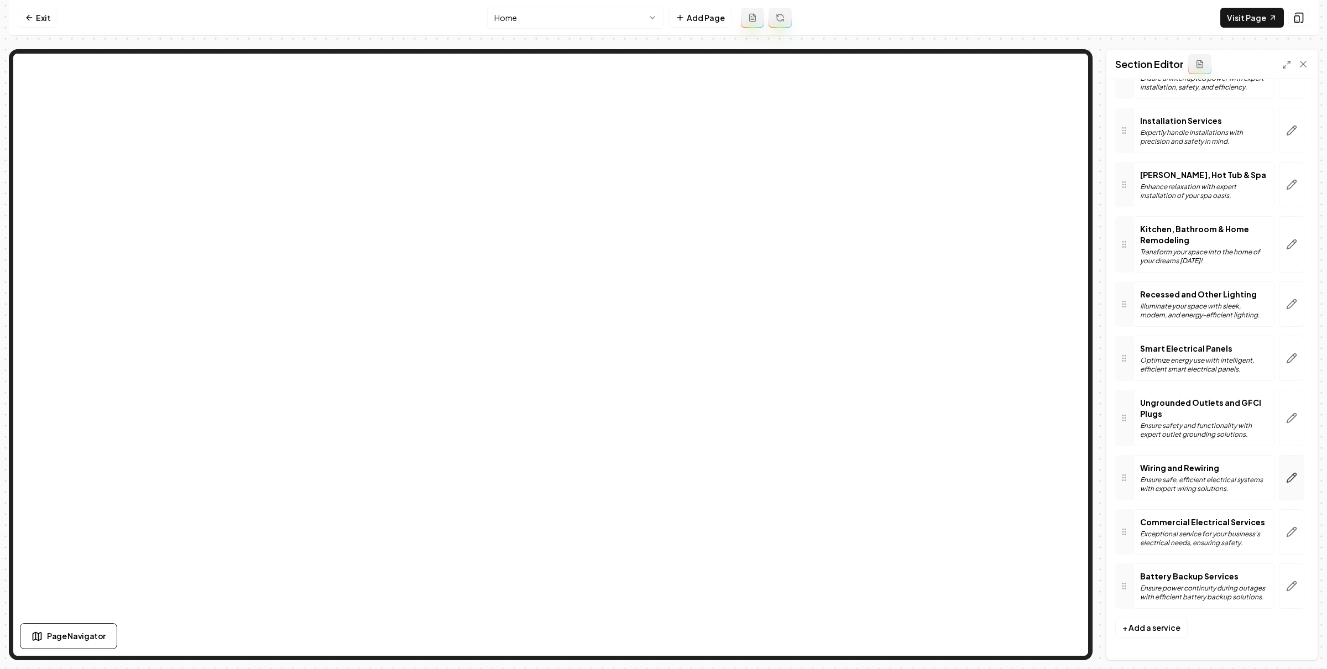
scroll to position [269, 0]
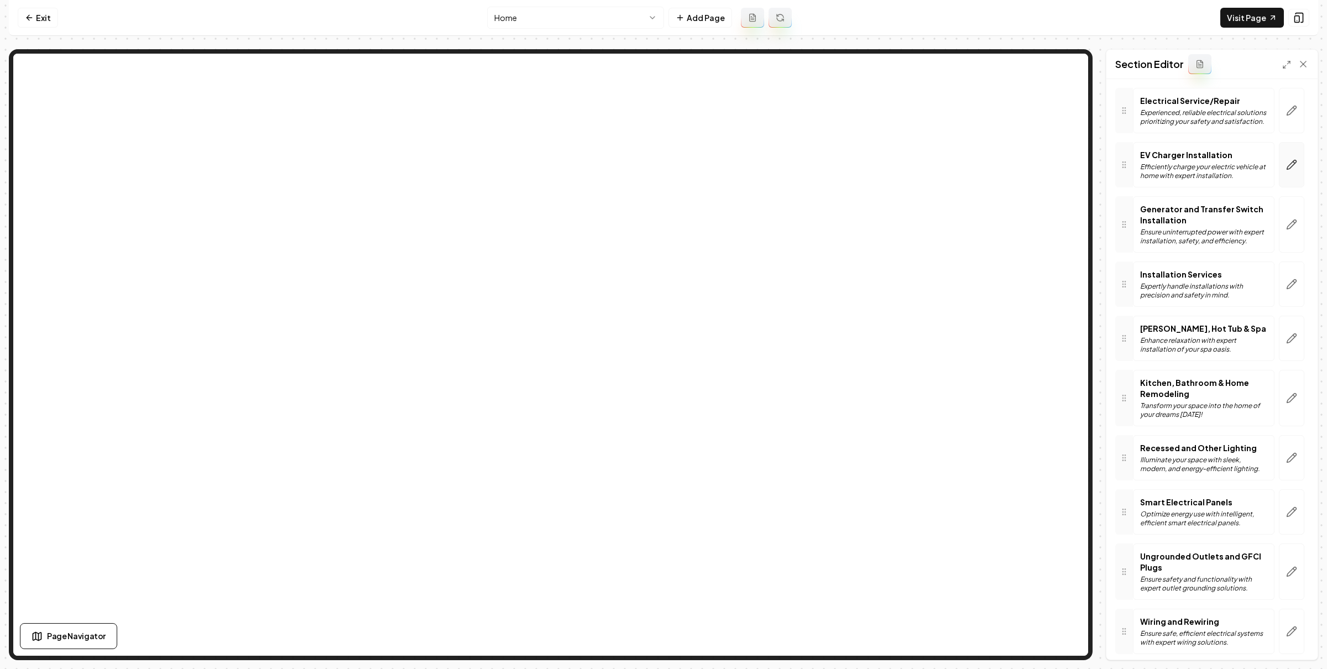
click at [1286, 163] on icon "button" at bounding box center [1291, 164] width 11 height 11
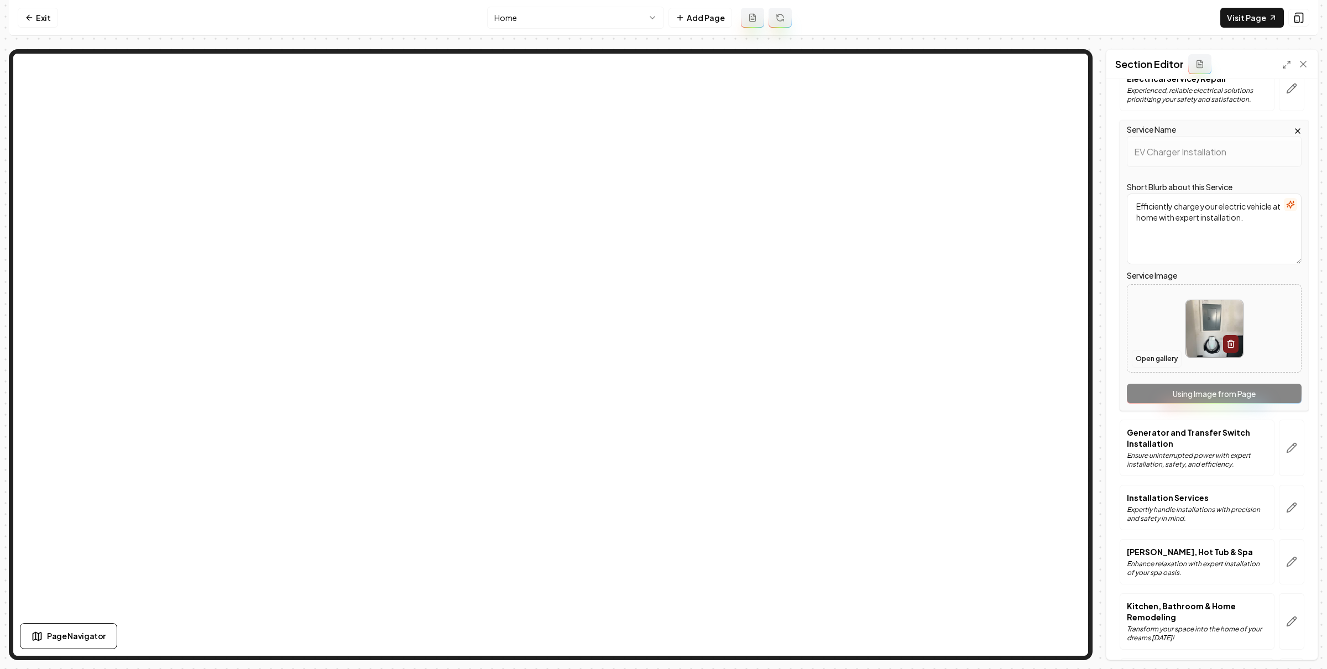
click at [1163, 362] on button "Open gallery" at bounding box center [1157, 359] width 50 height 18
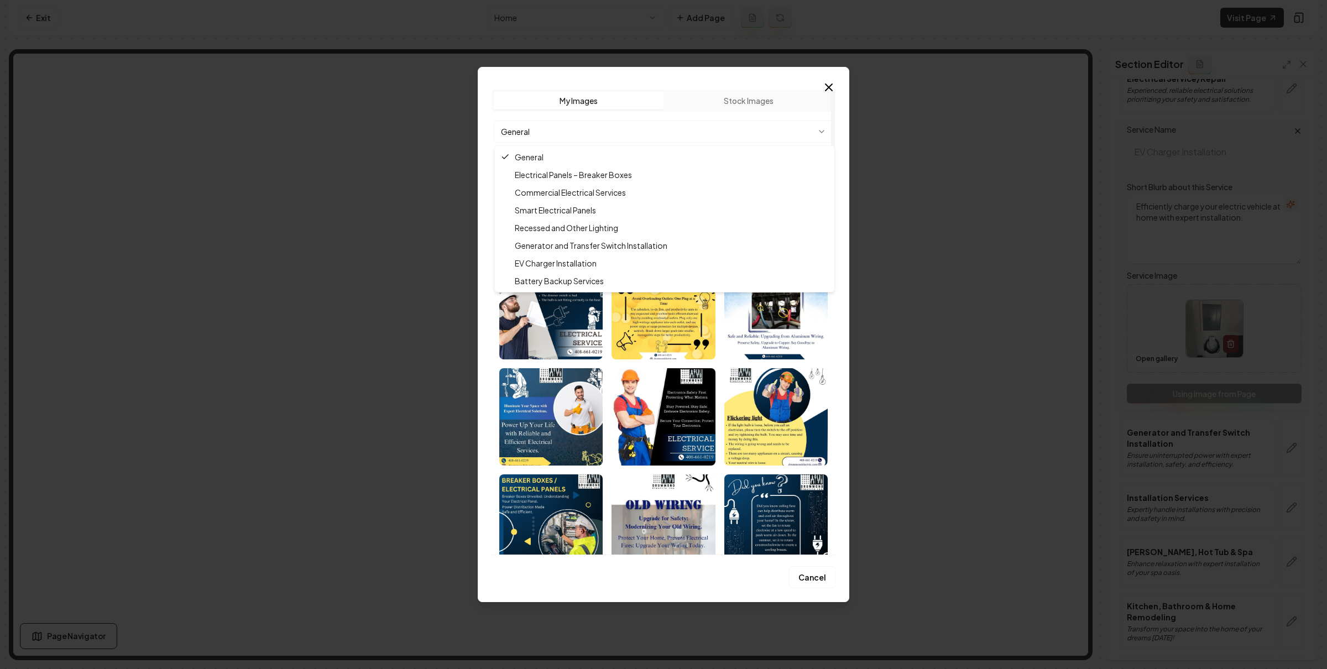
click at [644, 120] on body "Computer Required This feature is only available on a computer. Please switch t…" at bounding box center [663, 334] width 1327 height 669
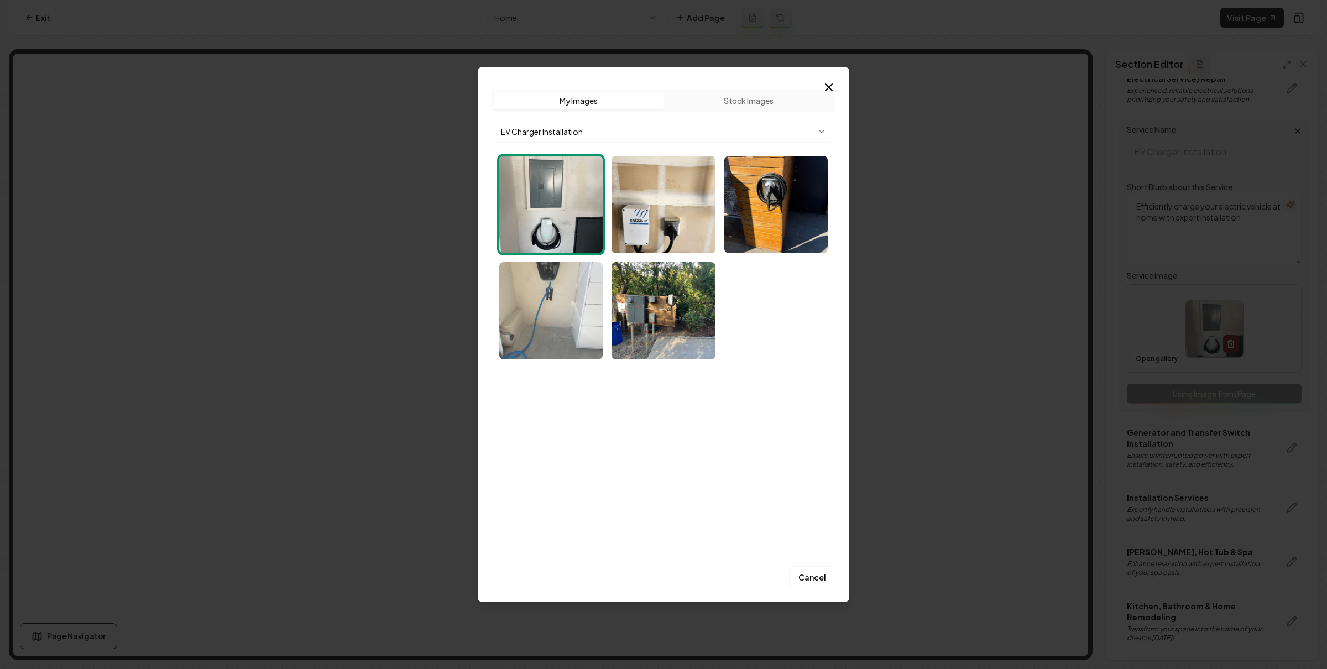
click at [566, 293] on img "Select image image_68bb99cc5c7cd75eb8ec9a02.webp" at bounding box center [550, 310] width 103 height 97
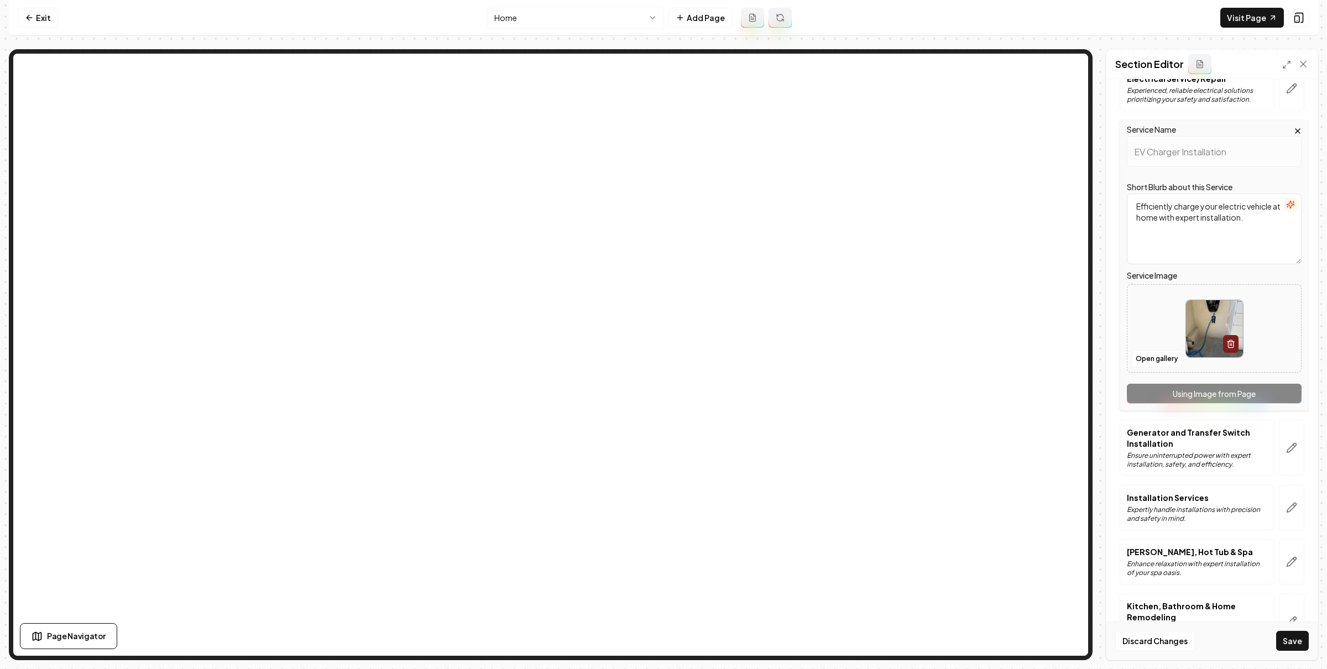
drag, startPoint x: 1298, startPoint y: 638, endPoint x: 1066, endPoint y: 544, distance: 250.6
click at [1297, 637] on button "Save" at bounding box center [1292, 641] width 33 height 20
click at [1162, 363] on button "Open gallery" at bounding box center [1157, 359] width 50 height 18
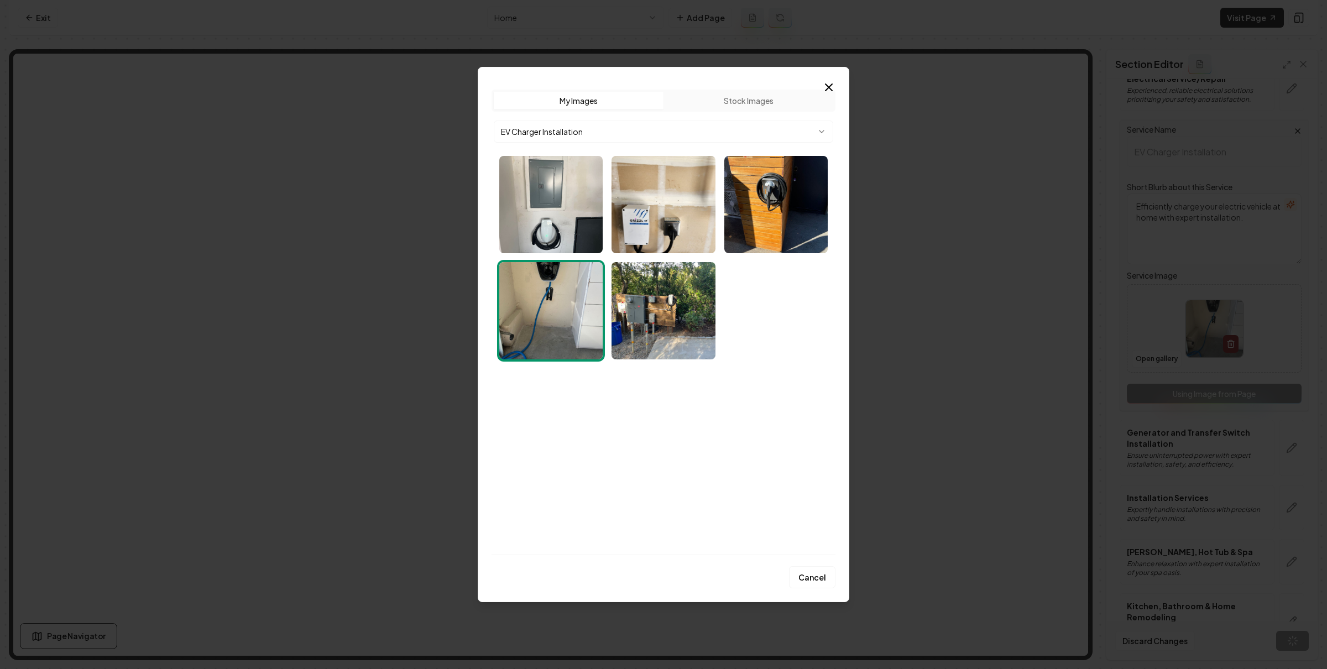
click at [581, 220] on img "Select image image_68bef2bb5c7cd75eb8ee6a69.webp" at bounding box center [550, 204] width 103 height 97
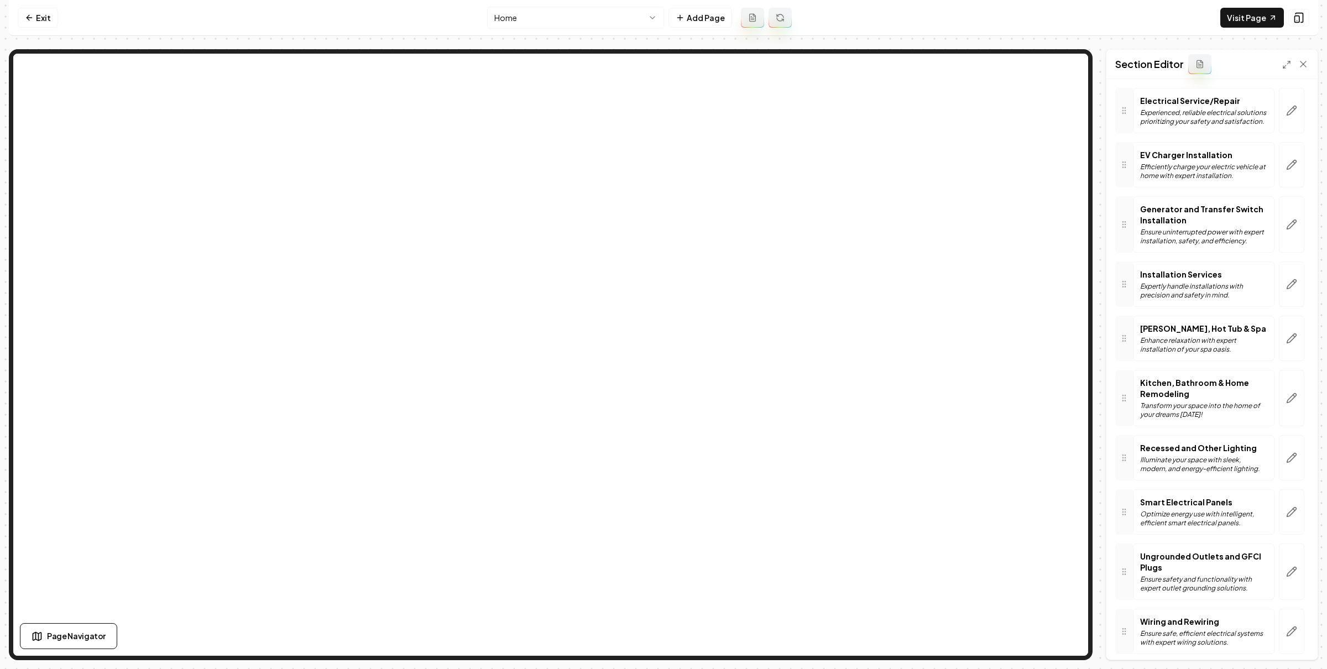
click at [1115, 22] on nav "Exit Home Add Page Visit Page" at bounding box center [663, 18] width 1309 height 36
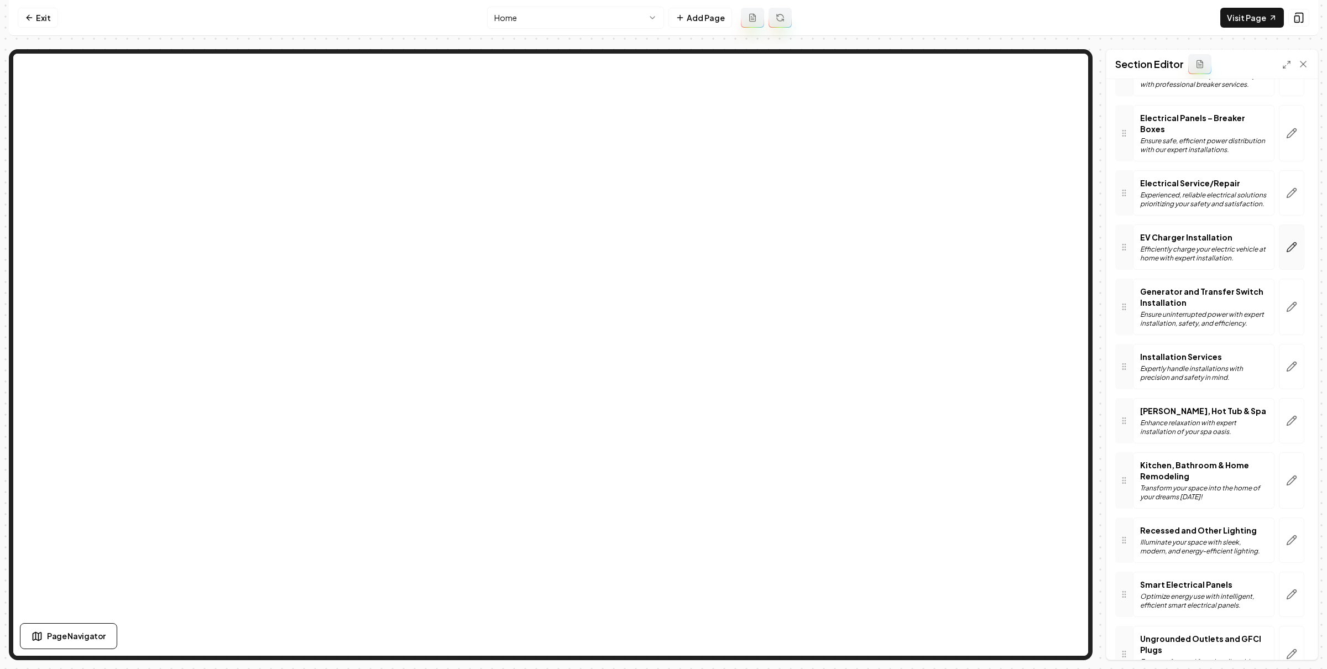
click at [1286, 250] on icon "button" at bounding box center [1291, 247] width 11 height 11
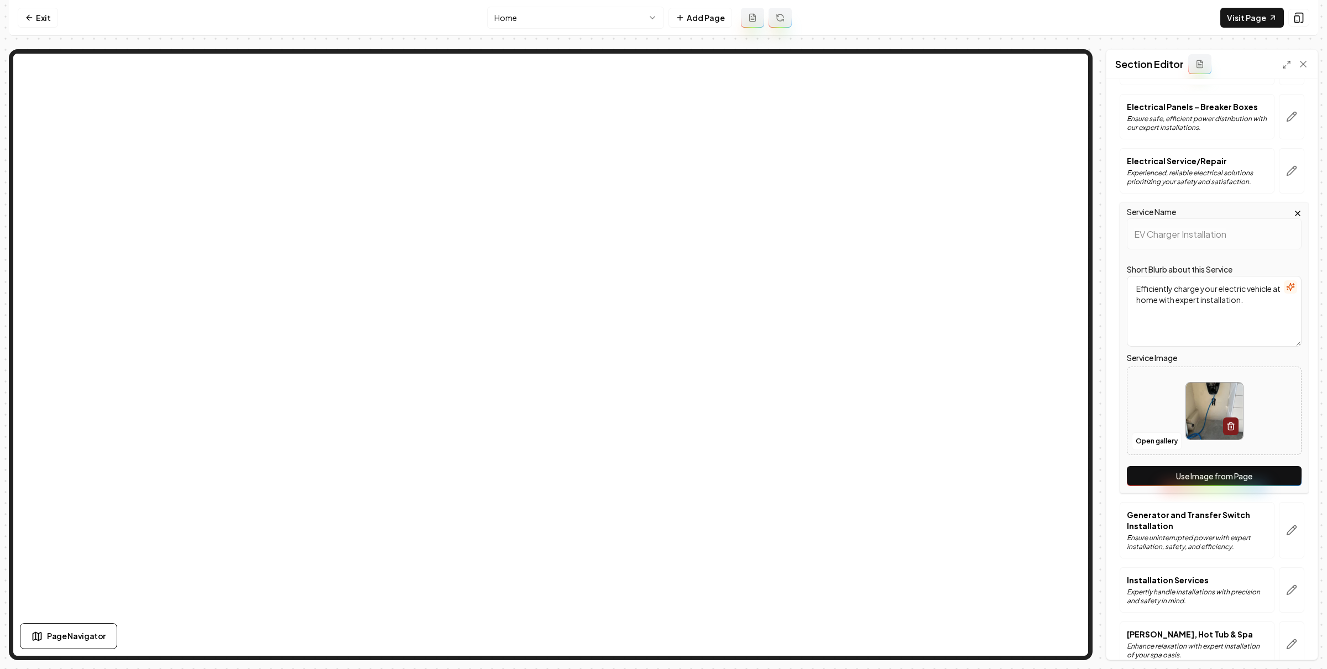
click at [1203, 474] on button "Use Image from Page" at bounding box center [1214, 476] width 175 height 20
click at [1297, 644] on button "Save" at bounding box center [1292, 641] width 33 height 20
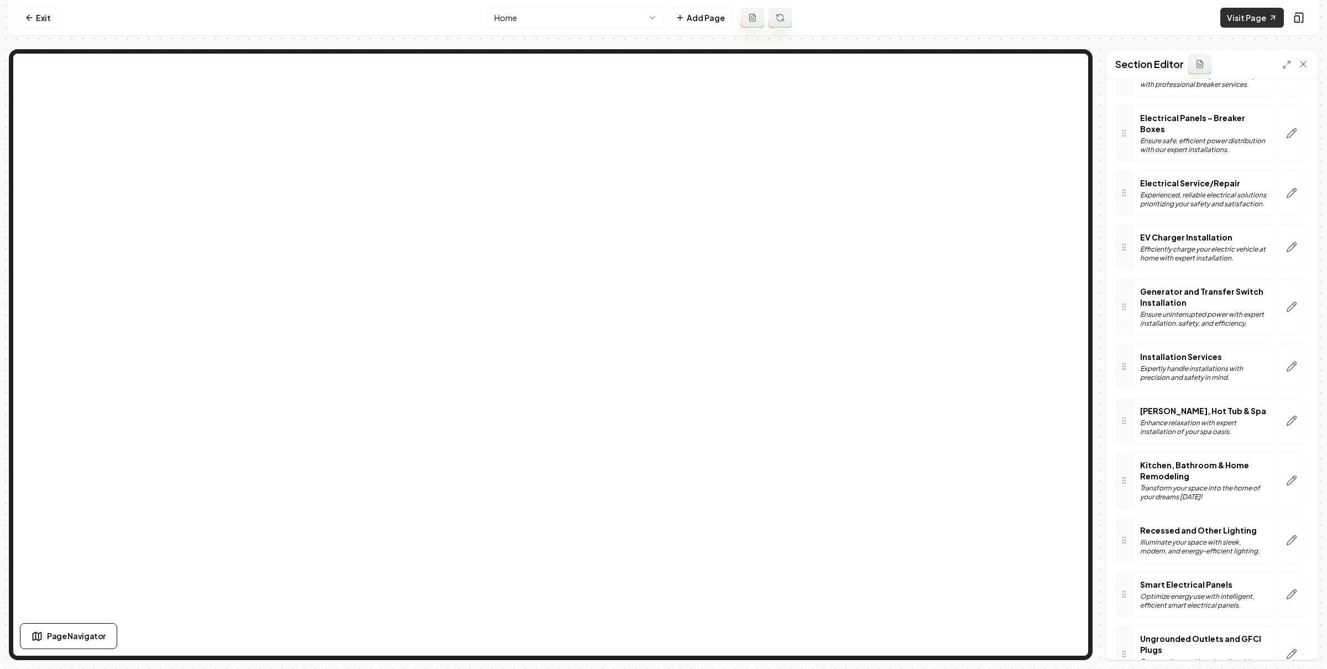
click at [1248, 20] on link "Visit Page" at bounding box center [1252, 18] width 64 height 20
click at [583, 23] on html "Computer Required This feature is only available on a computer. Please switch t…" at bounding box center [663, 334] width 1327 height 669
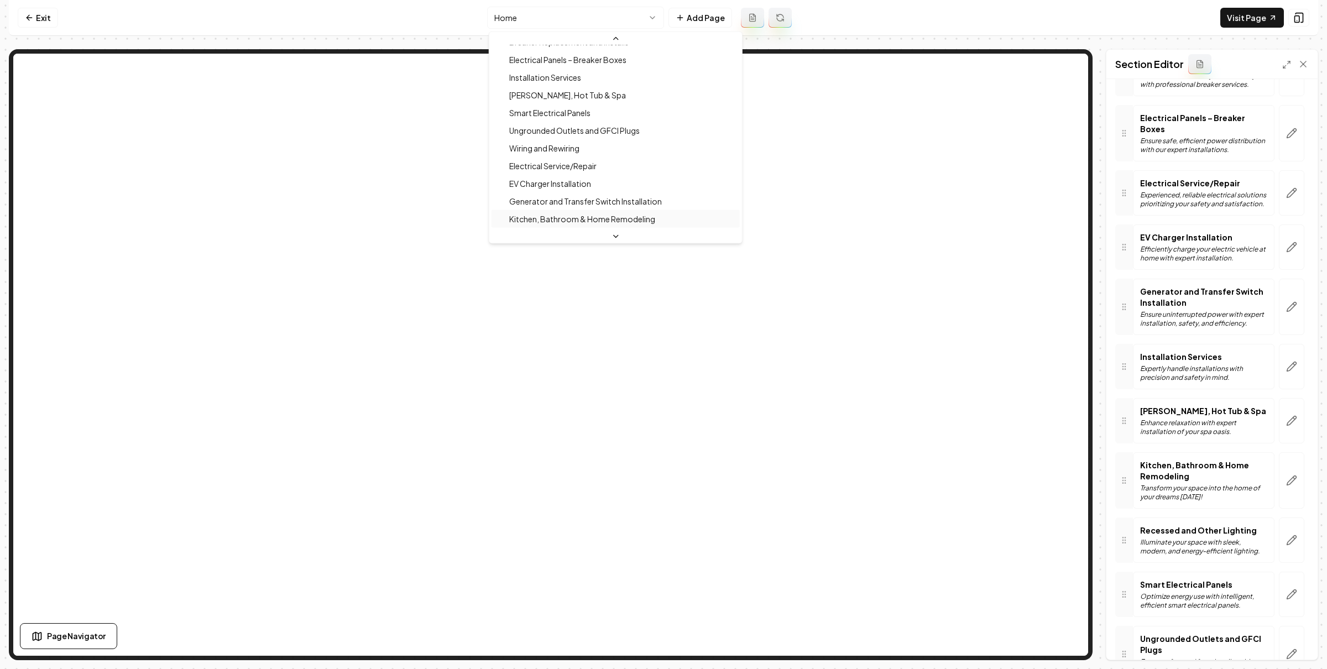
scroll to position [139, 0]
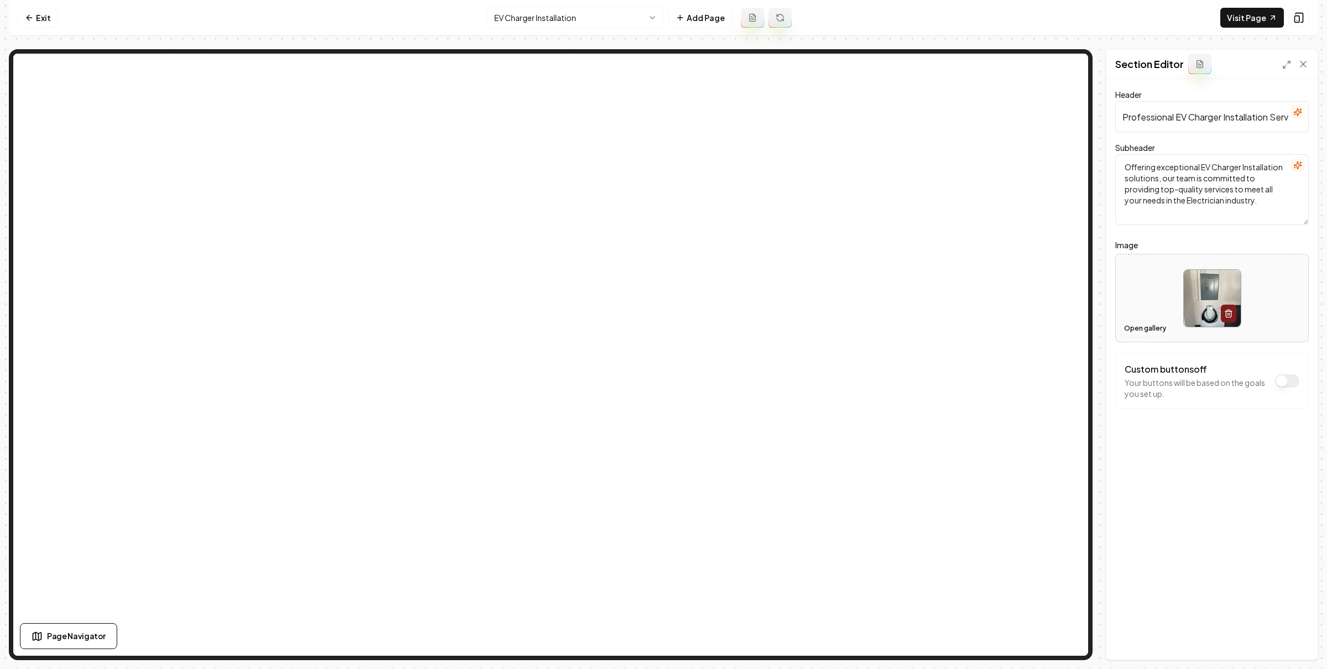
click at [1139, 325] on button "Open gallery" at bounding box center [1145, 329] width 50 height 18
click at [1300, 635] on button "Save" at bounding box center [1292, 641] width 33 height 20
click at [539, 16] on html "Computer Required This feature is only available on a computer. Please switch t…" at bounding box center [663, 334] width 1327 height 669
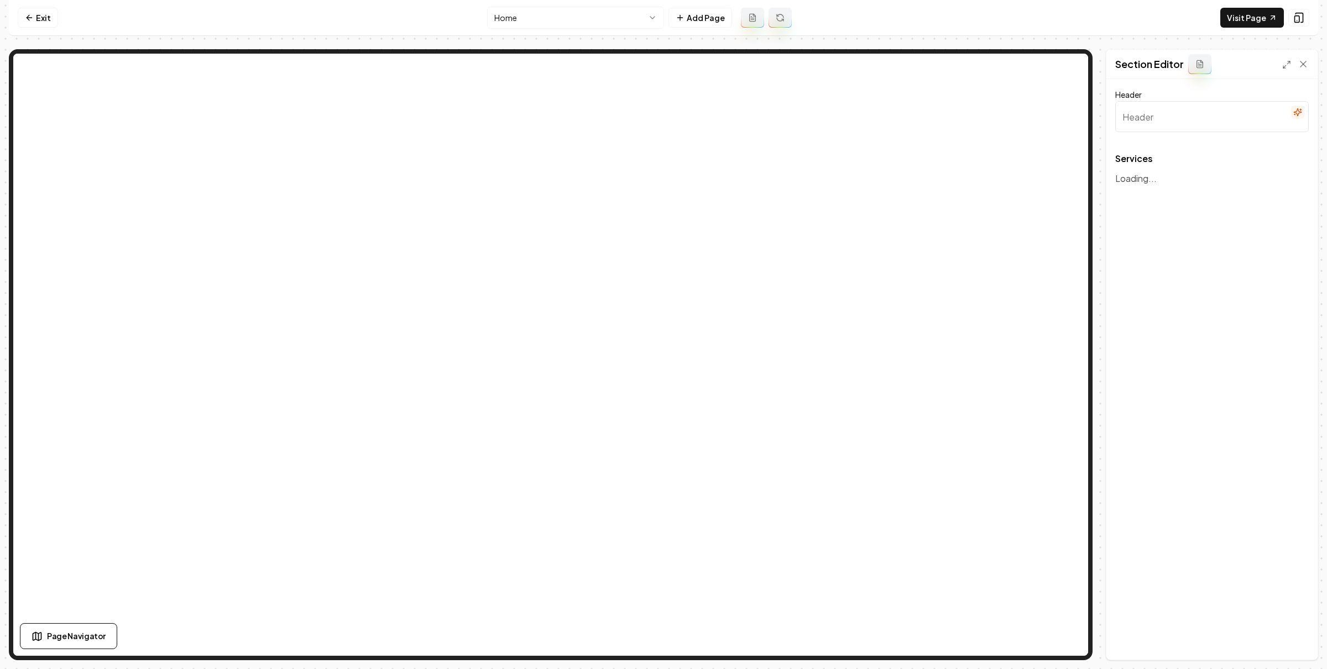
type input "Comprehensive Electrical Solutions"
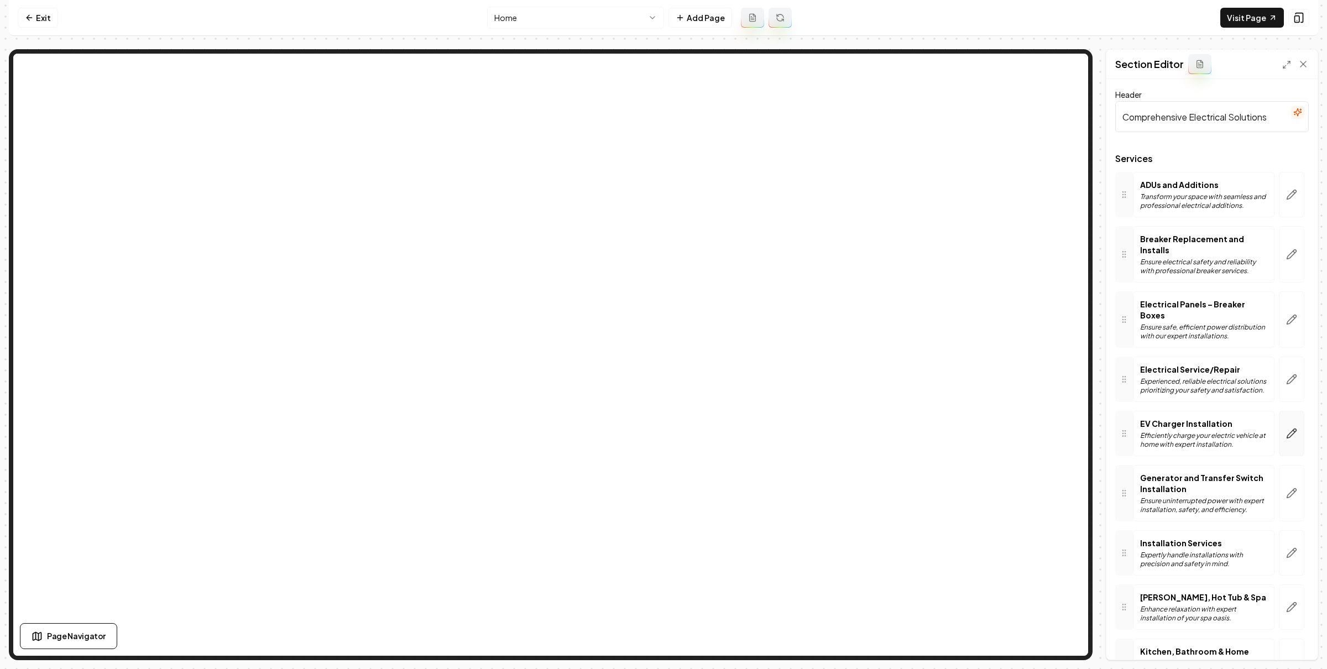
click at [1287, 433] on icon "button" at bounding box center [1291, 433] width 9 height 9
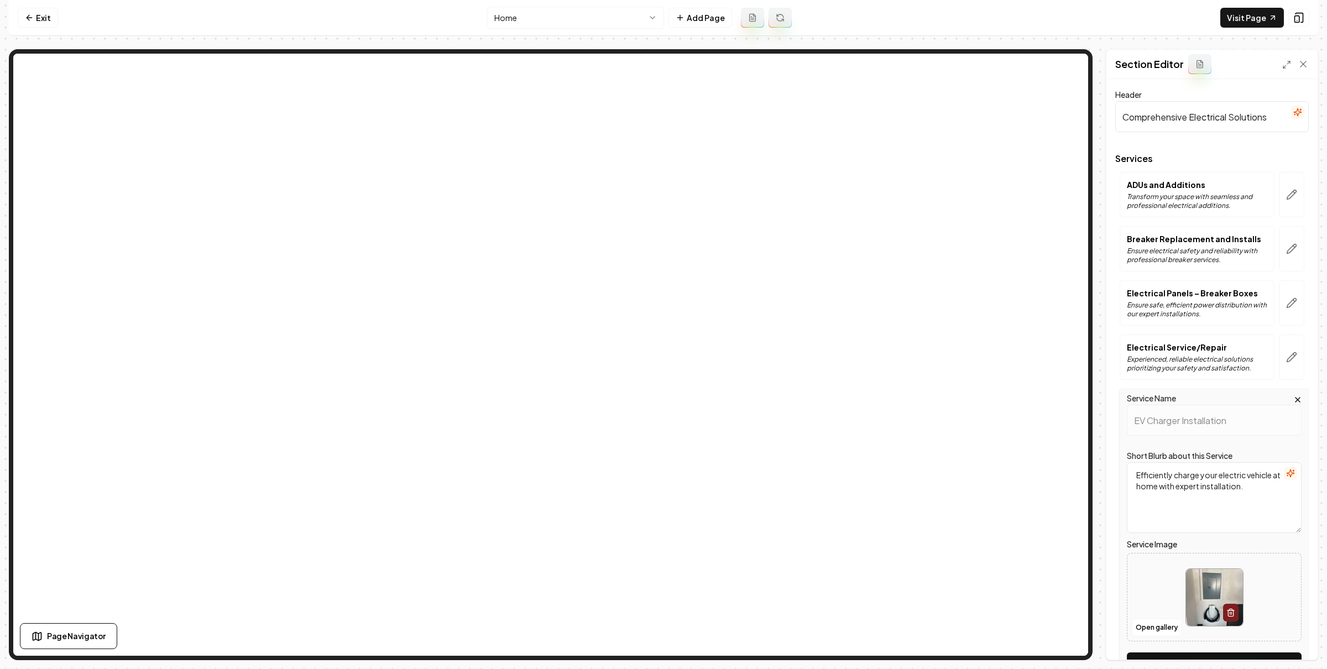
scroll to position [144, 0]
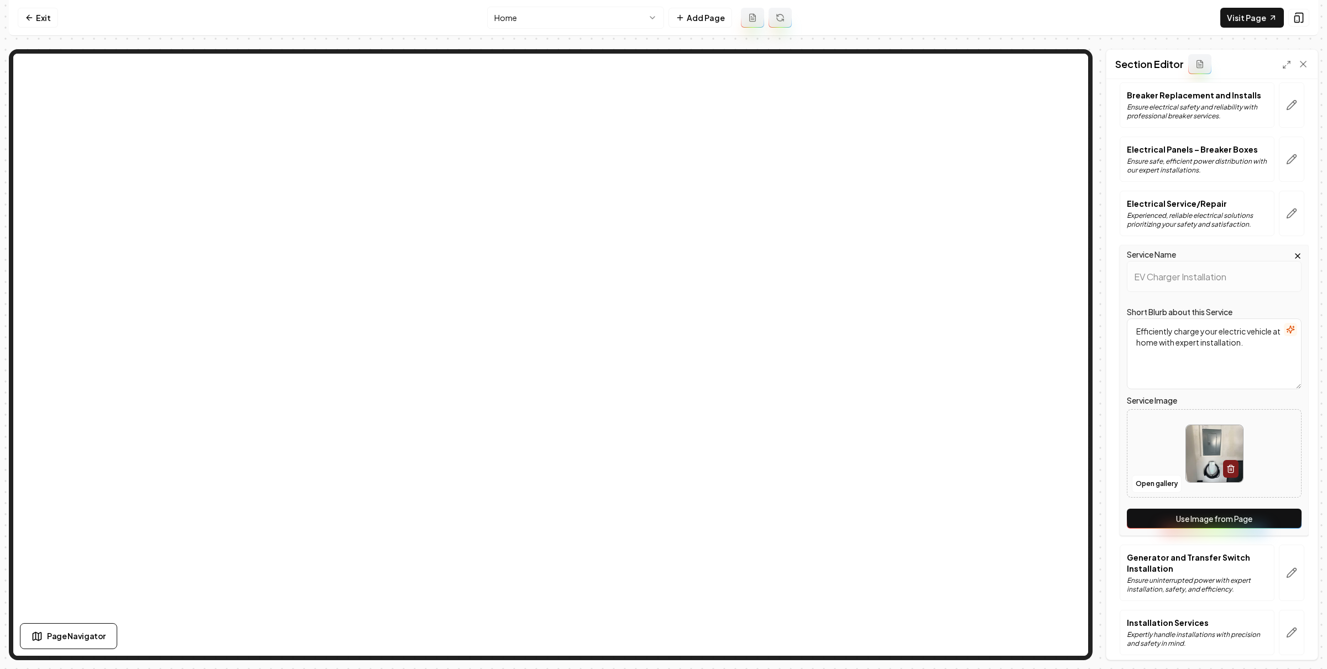
click at [1215, 524] on button "Use Image from Page" at bounding box center [1214, 519] width 175 height 20
click at [1295, 641] on button "Save" at bounding box center [1292, 641] width 33 height 20
